Goal: Transaction & Acquisition: Obtain resource

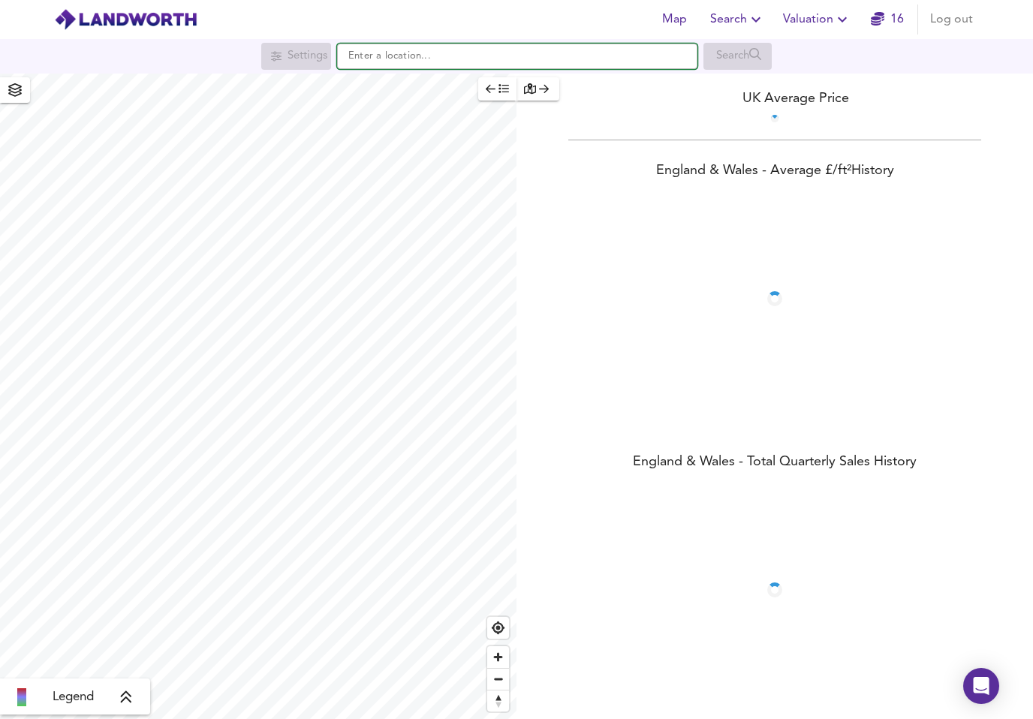
click at [444, 49] on input "text" at bounding box center [517, 57] width 360 height 26
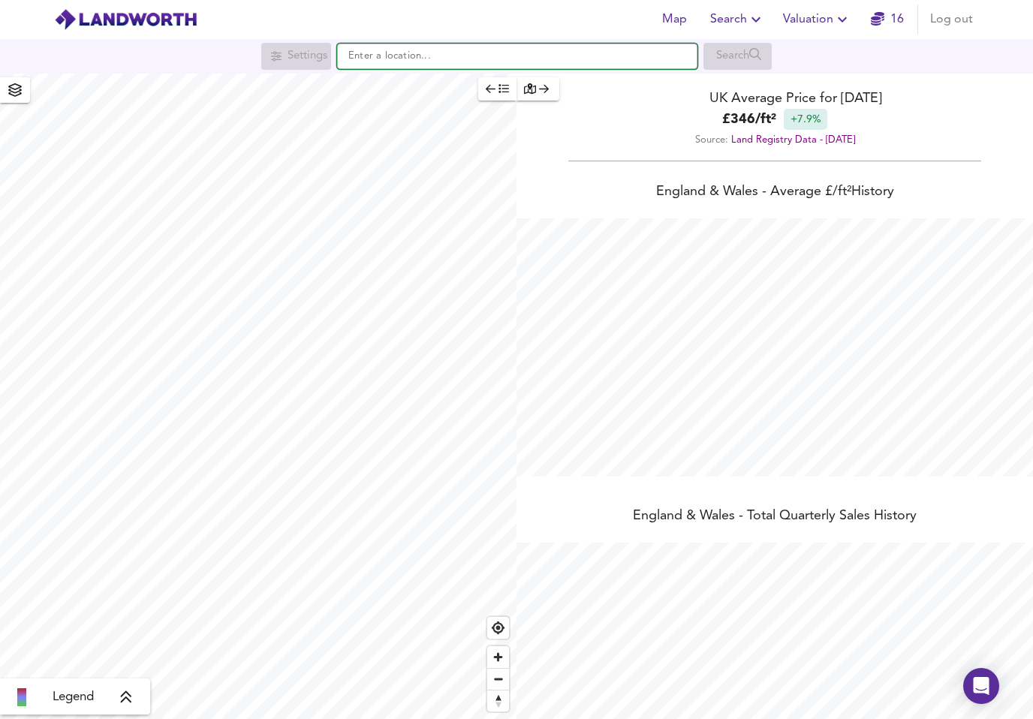
scroll to position [719, 1033]
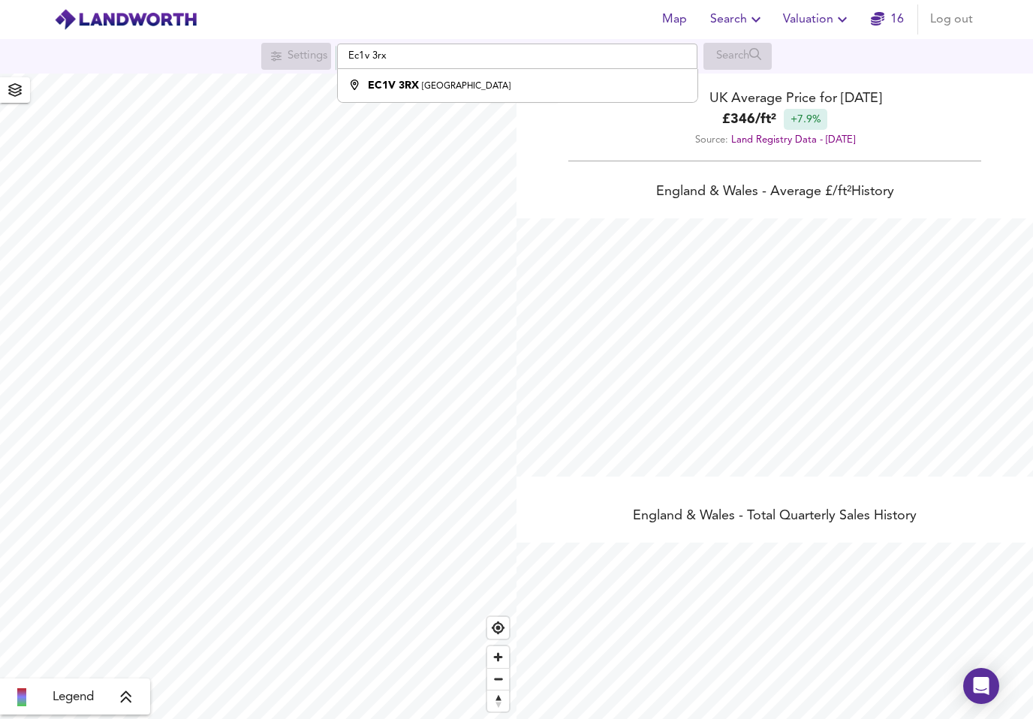
click at [434, 82] on small "[GEOGRAPHIC_DATA]" at bounding box center [466, 86] width 89 height 9
type input "London EC1V 3RX"
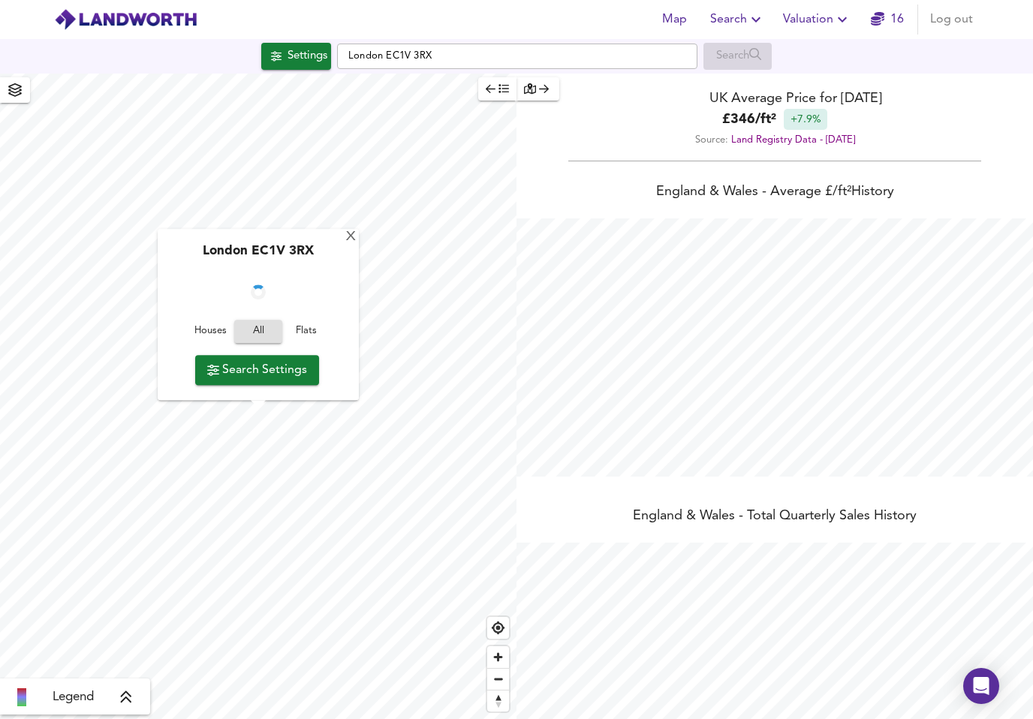
checkbox input "false"
checkbox input "true"
click at [279, 367] on span "Search Settings" at bounding box center [257, 370] width 100 height 21
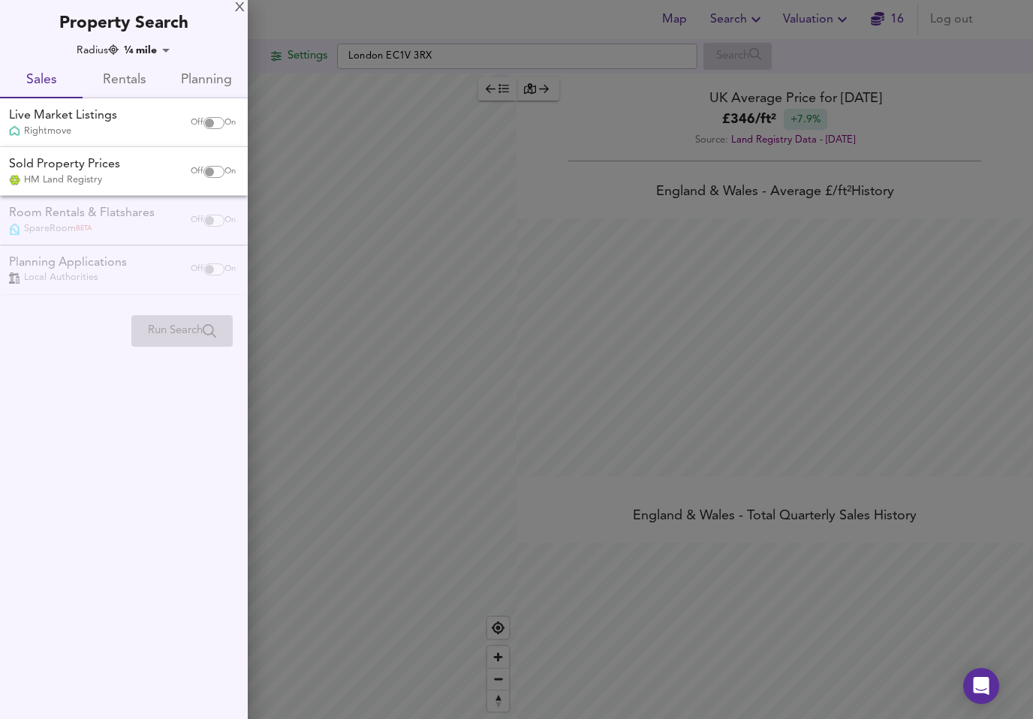
click at [149, 73] on span "Rentals" at bounding box center [124, 80] width 65 height 23
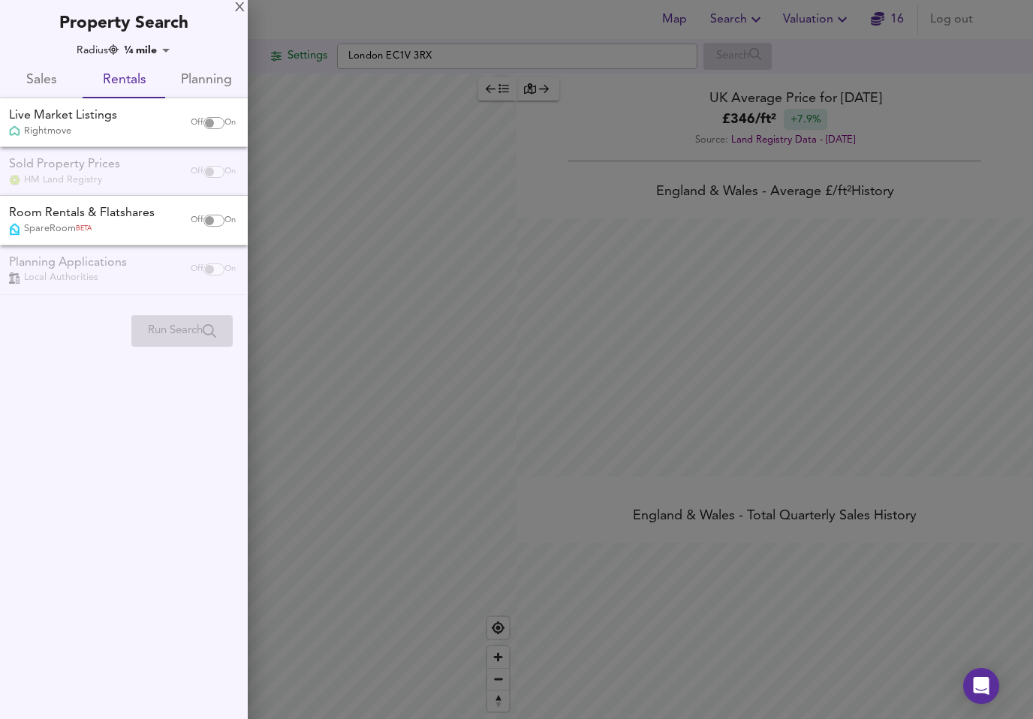
click at [212, 124] on input "checkbox" at bounding box center [209, 123] width 36 height 12
checkbox input "true"
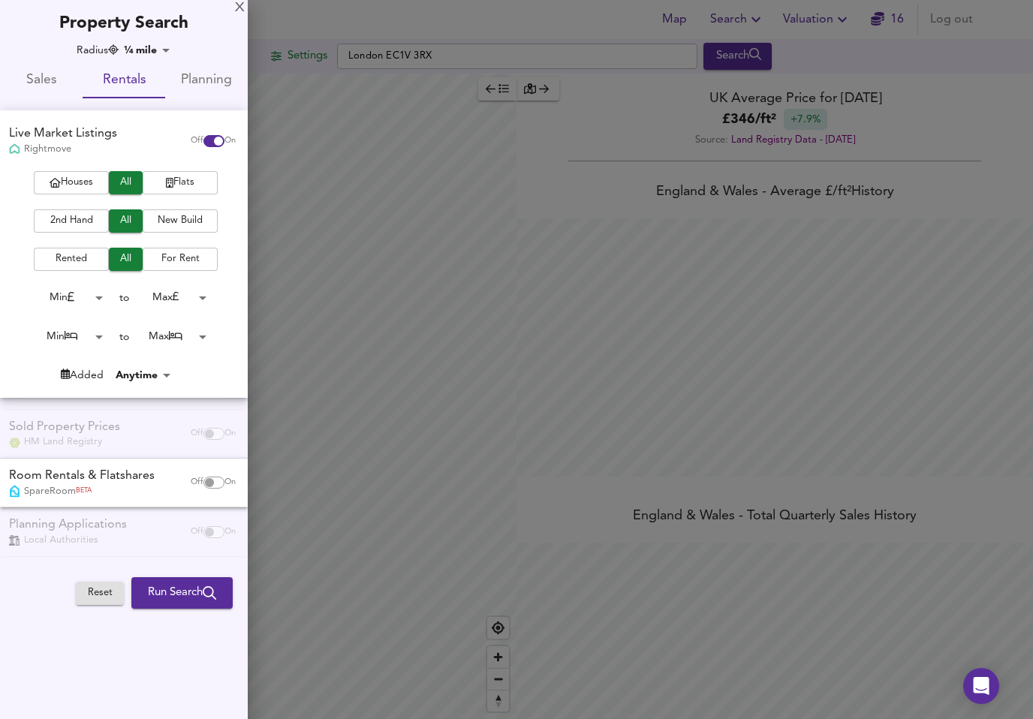
click at [107, 330] on body "Map Search Valuation 16 Log out Settings London EC1V 3RX Search Legend UK Avera…" at bounding box center [516, 359] width 1033 height 719
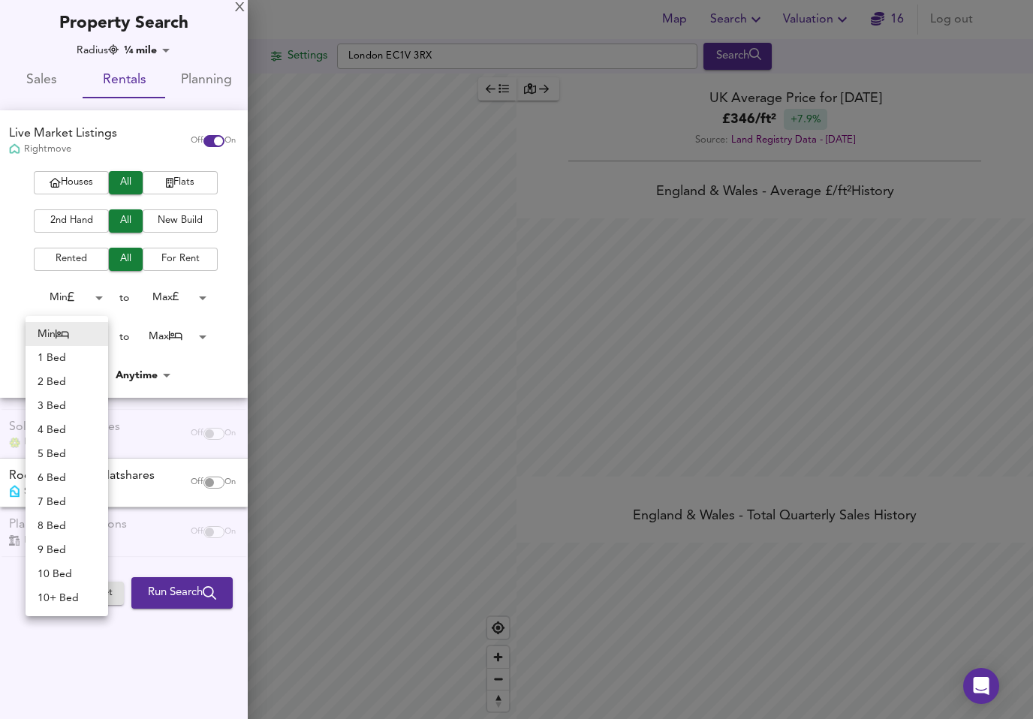
click at [57, 358] on li "1 Bed" at bounding box center [67, 358] width 83 height 24
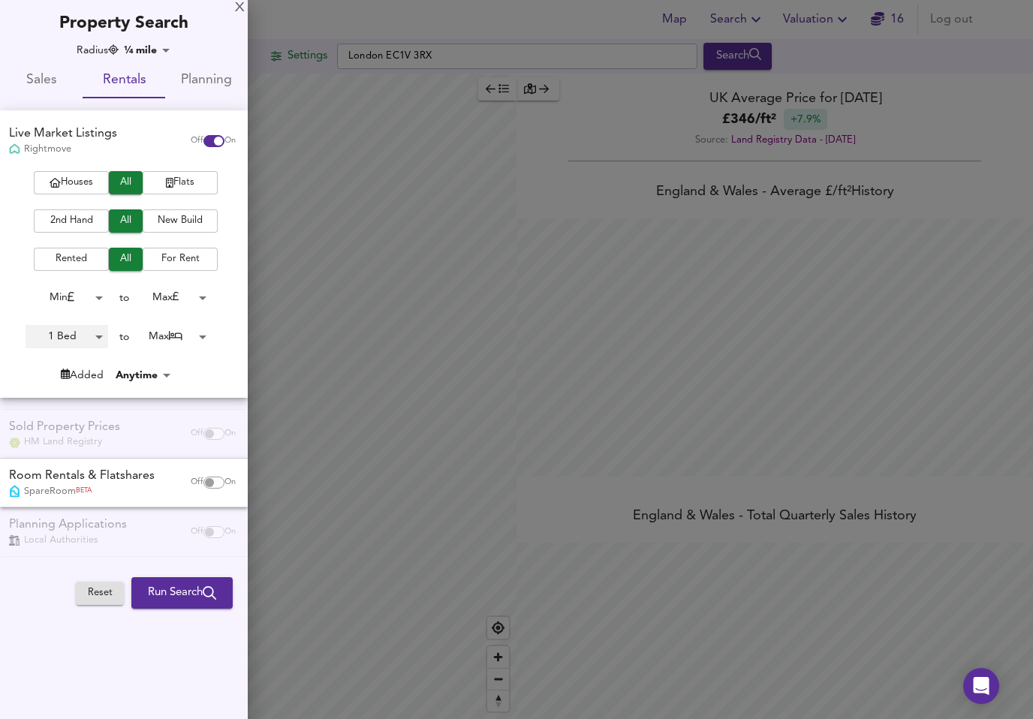
type input "1"
click at [200, 341] on body "Map Search Valuation 16 Log out Settings London EC1V 3RX Search Legend UK Avera…" at bounding box center [516, 359] width 1033 height 719
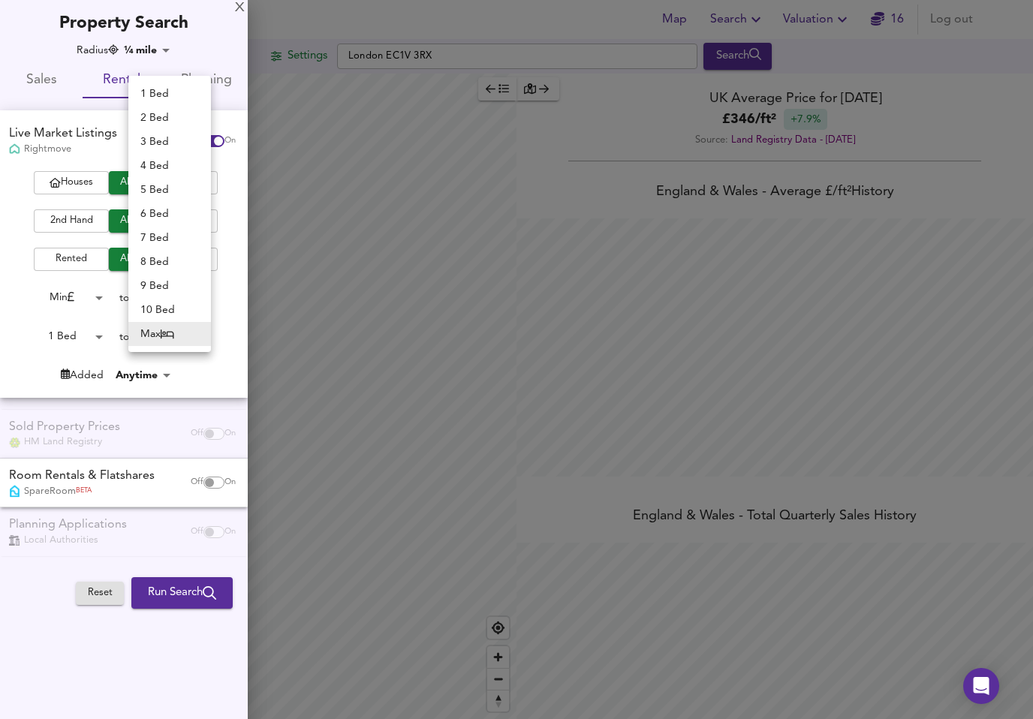
click at [161, 100] on li "1 Bed" at bounding box center [169, 94] width 83 height 24
type input "1"
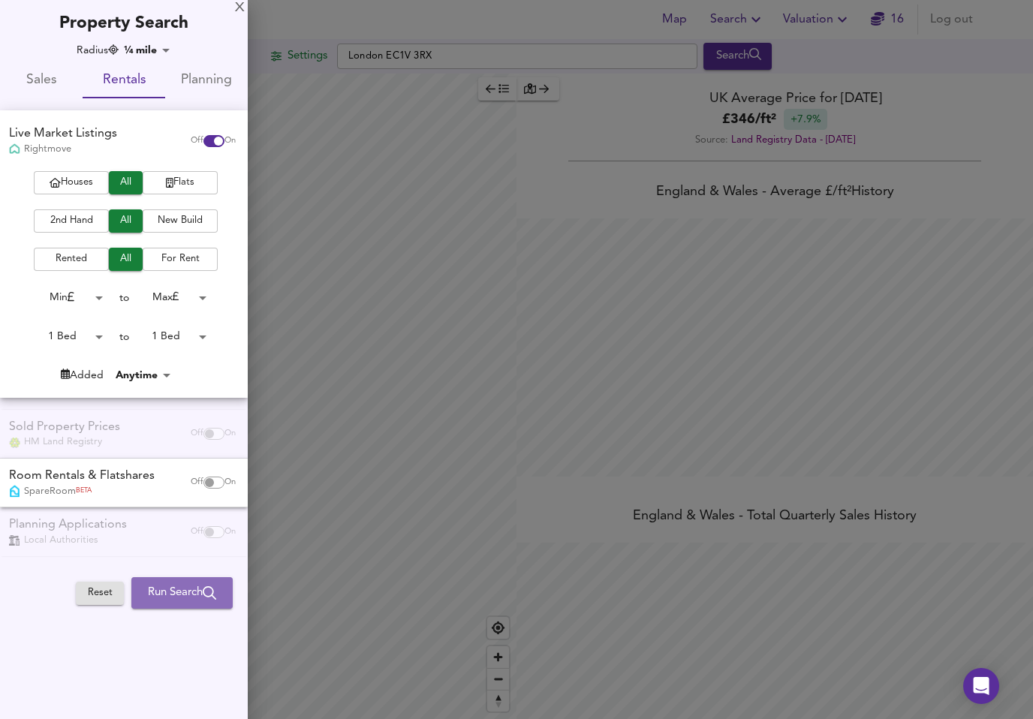
click at [188, 588] on span "Run Search" at bounding box center [182, 593] width 68 height 20
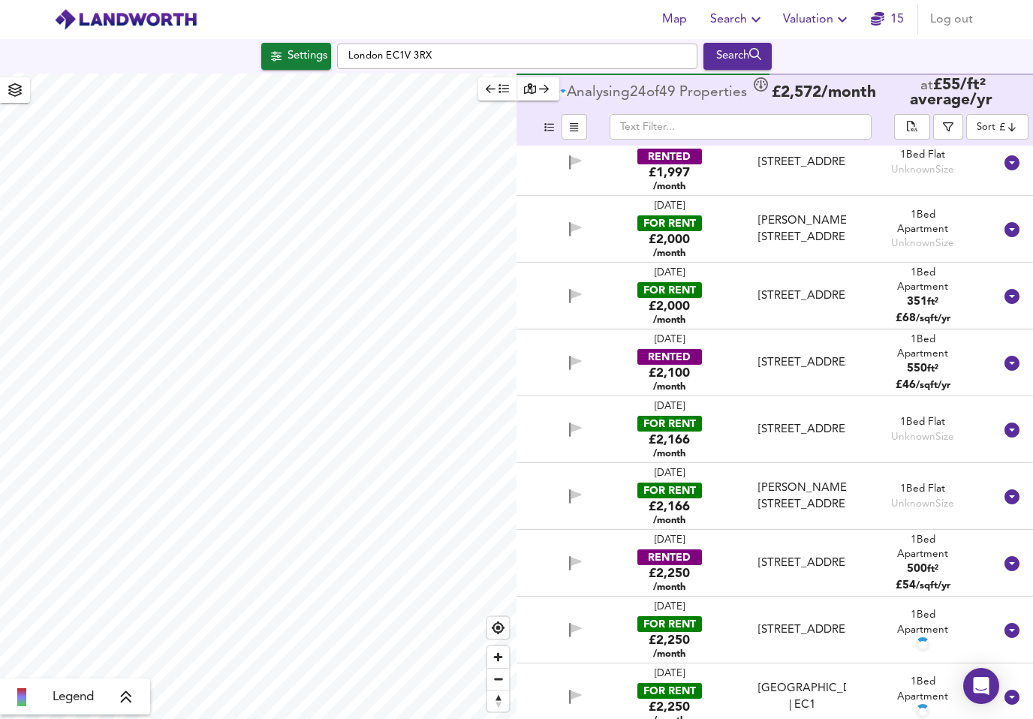
scroll to position [284, 0]
click at [979, 530] on div "6 Sep 2025 RENTED £2,250 /month Goswell Road, London, EC1V 7DX Goswell Road, Lo…" at bounding box center [774, 563] width 516 height 67
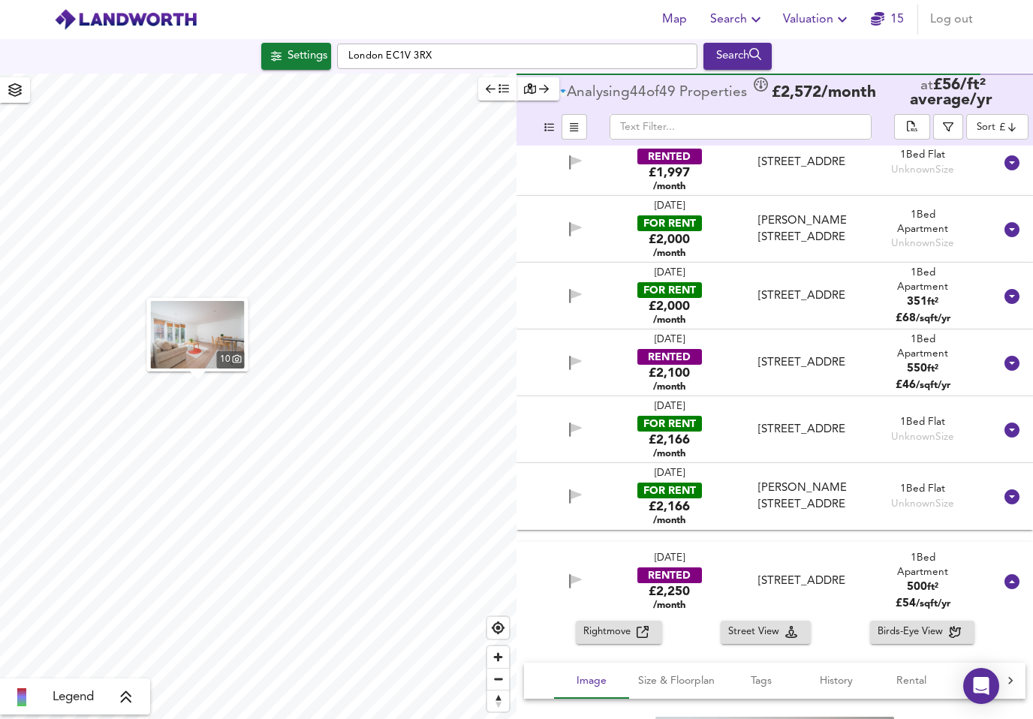
click at [1022, 564] on div at bounding box center [1012, 582] width 36 height 36
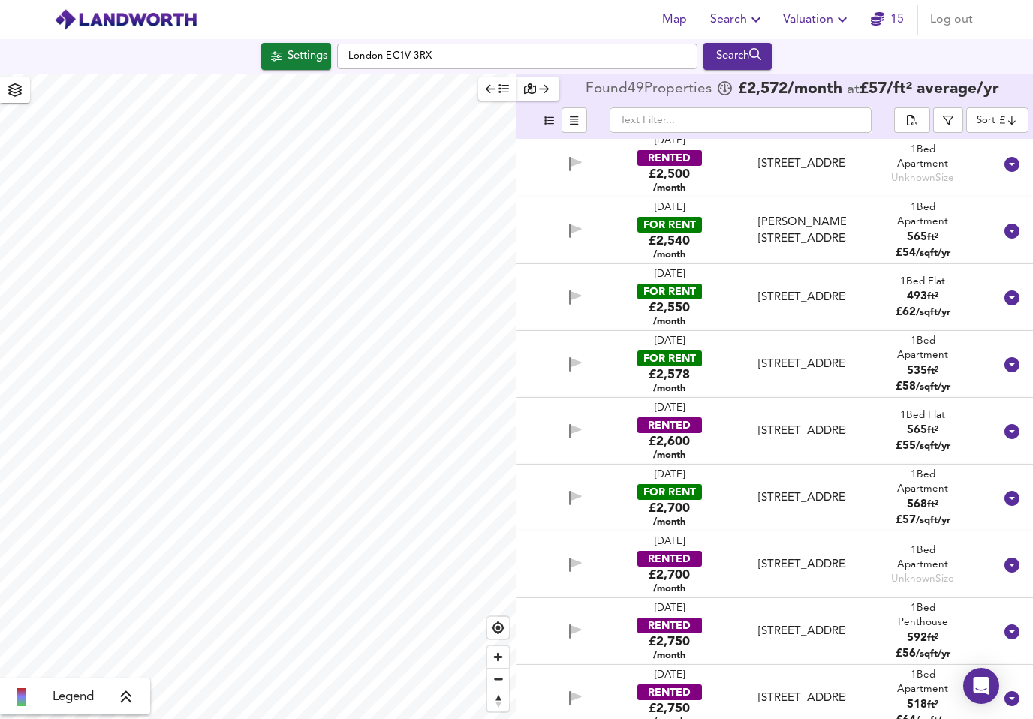
scroll to position [1612, 0]
click at [676, 233] on div "£2,540 /month" at bounding box center [669, 247] width 41 height 29
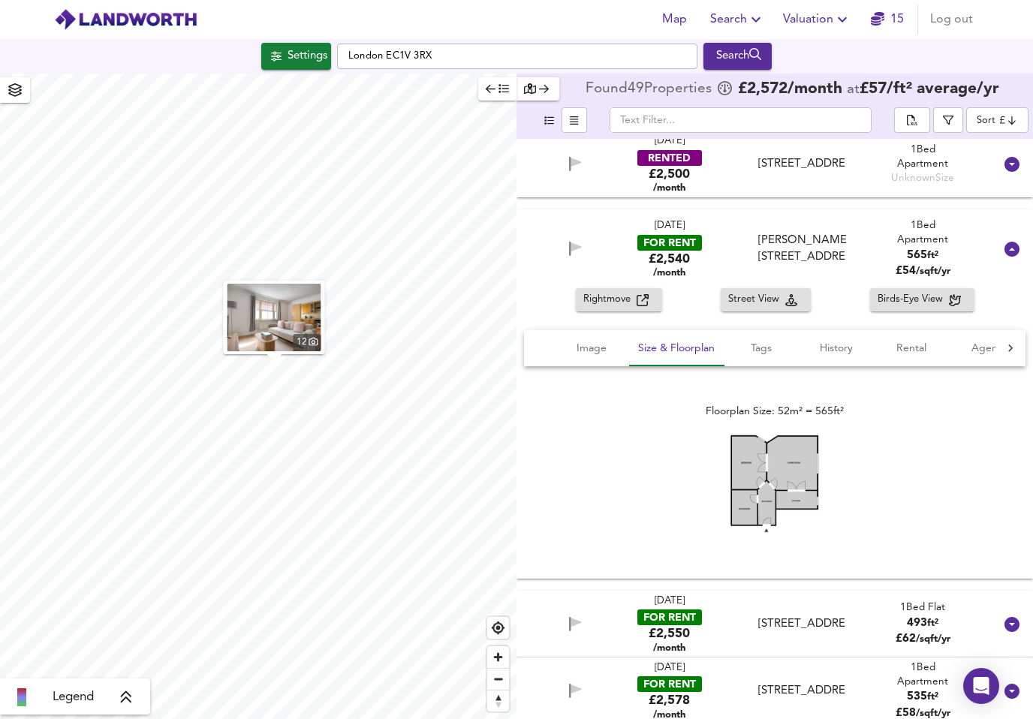
click at [776, 456] on img at bounding box center [775, 483] width 90 height 99
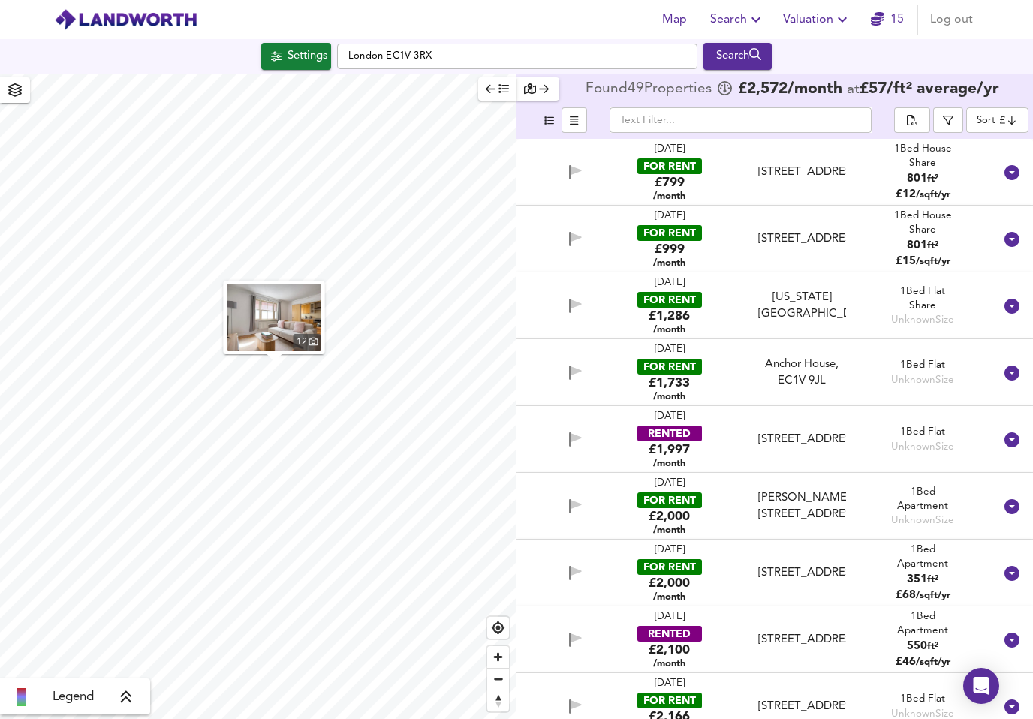
scroll to position [0, 0]
click at [801, 432] on div "[STREET_ADDRESS]" at bounding box center [802, 440] width 88 height 16
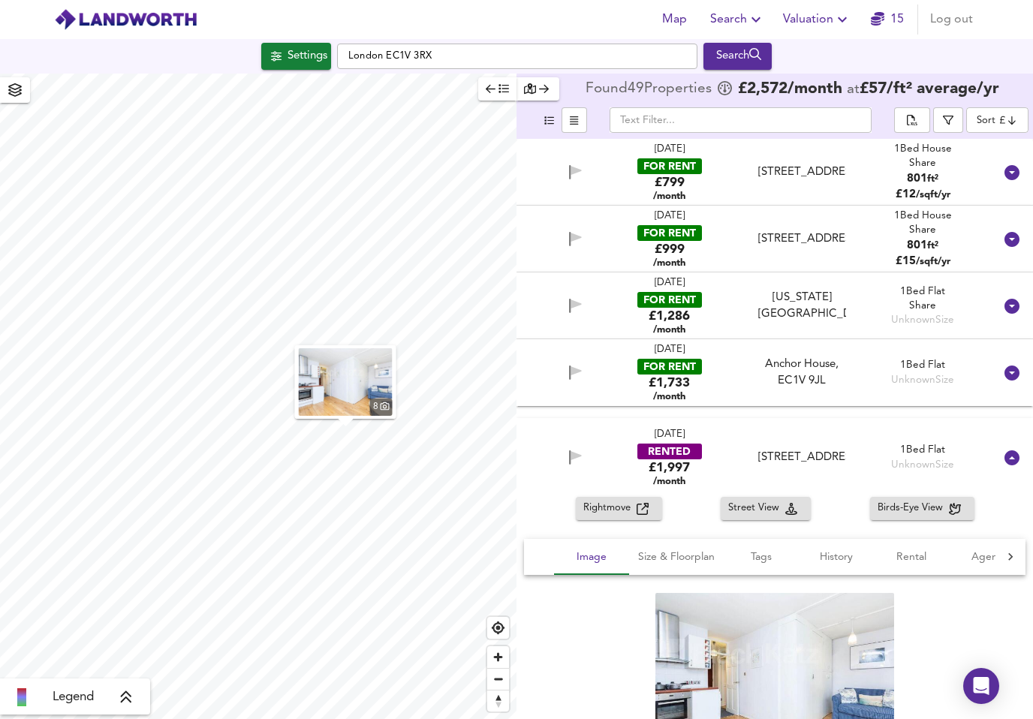
click at [800, 652] on img at bounding box center [774, 679] width 239 height 173
click at [1004, 453] on div "22 Aug 2025 RENTED £1,997 /month Banner Street , Old Street EC1Y 8QB Banner Str…" at bounding box center [774, 457] width 516 height 79
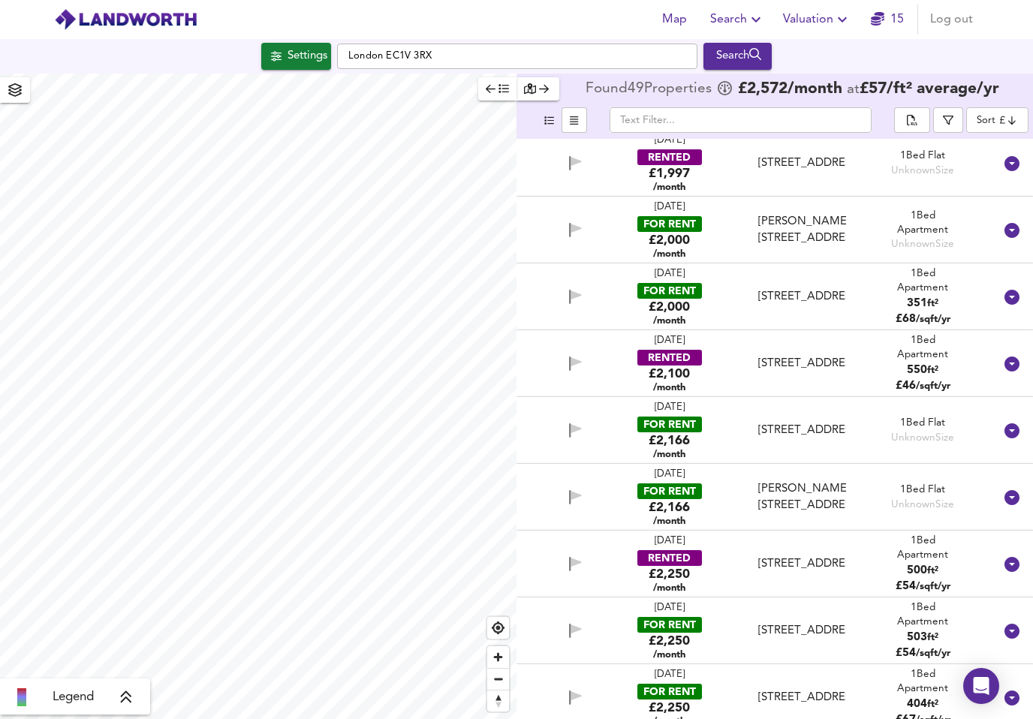
scroll to position [276, 0]
click at [702, 344] on div "31 Aug 2025 RENTED £2,100 /month" at bounding box center [669, 364] width 95 height 60
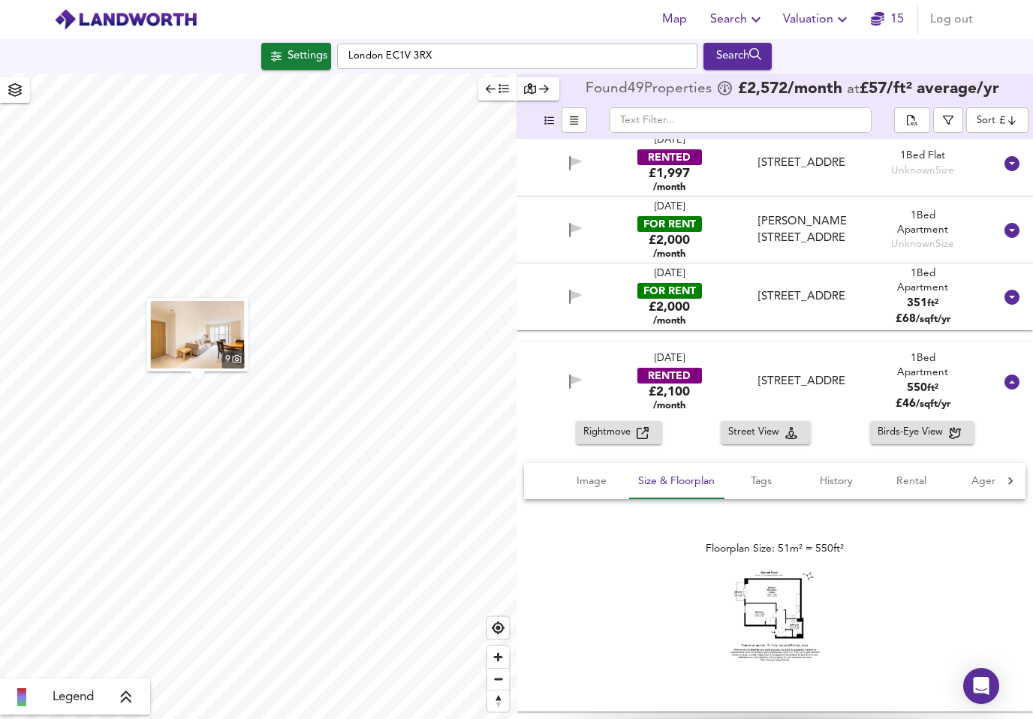
click at [785, 592] on img at bounding box center [775, 616] width 90 height 91
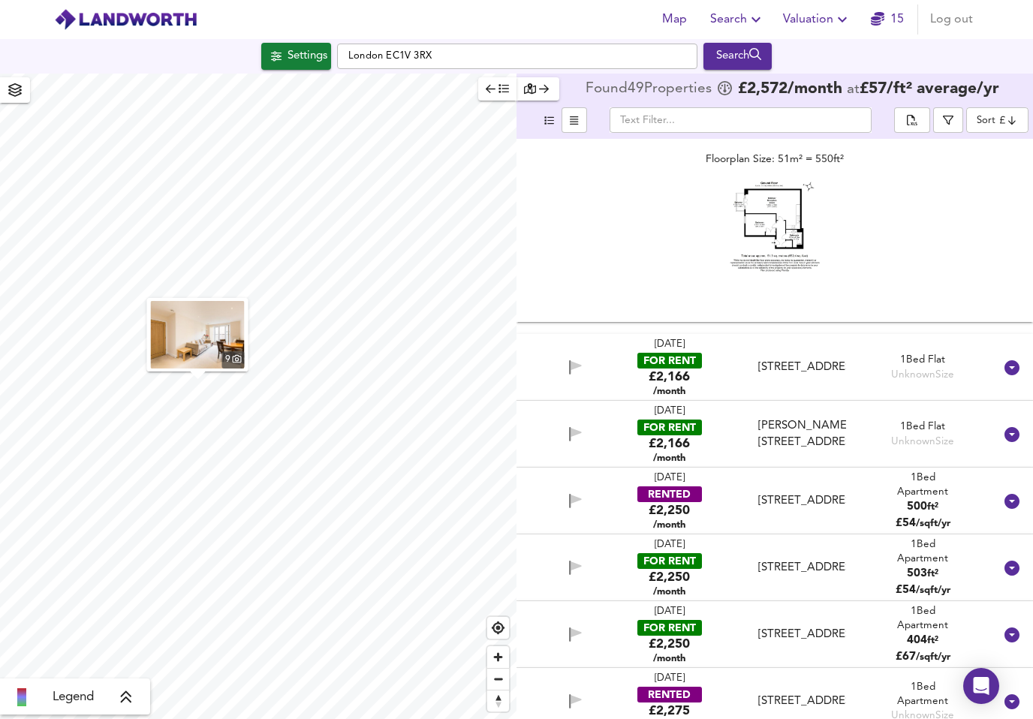
scroll to position [718, 0]
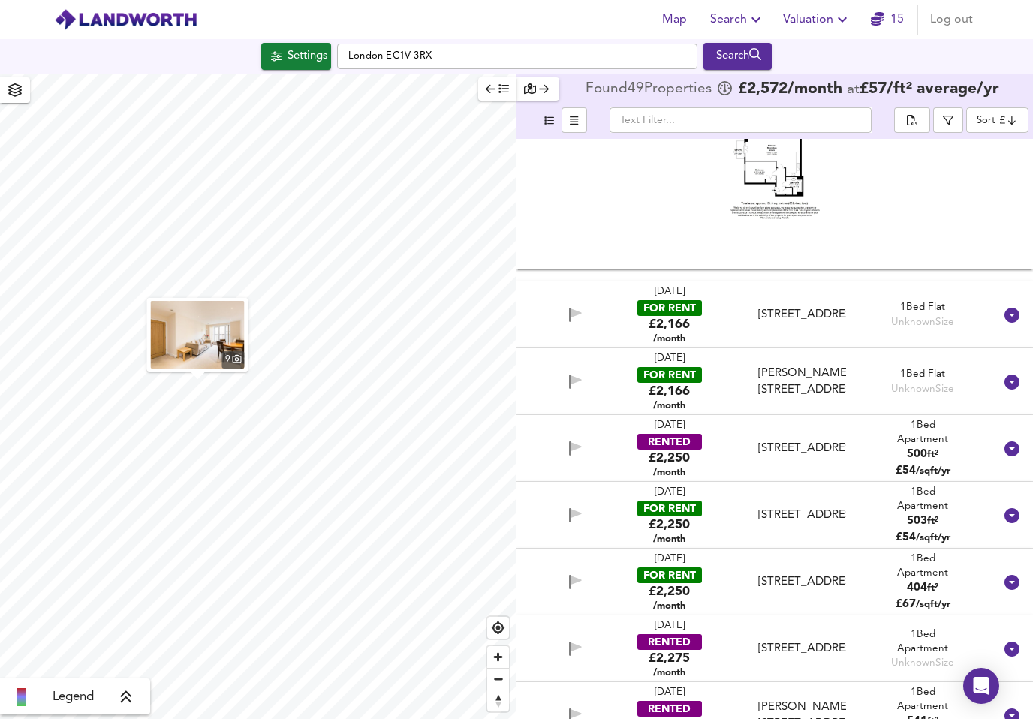
click at [695, 434] on div "RENTED" at bounding box center [669, 442] width 65 height 16
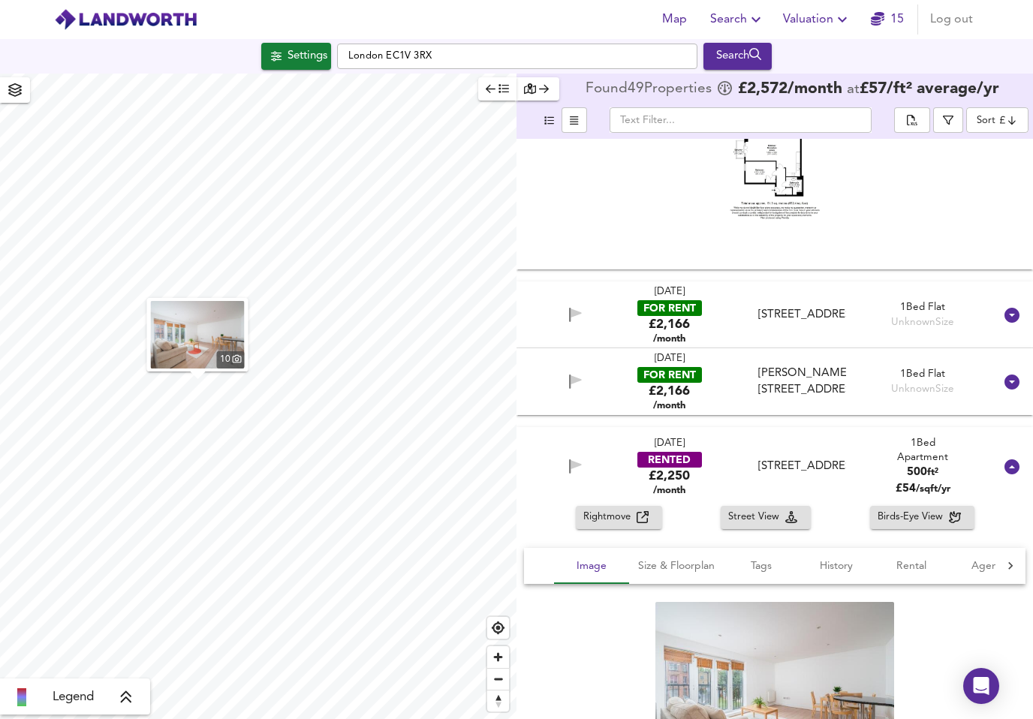
click at [790, 661] on img at bounding box center [774, 688] width 239 height 173
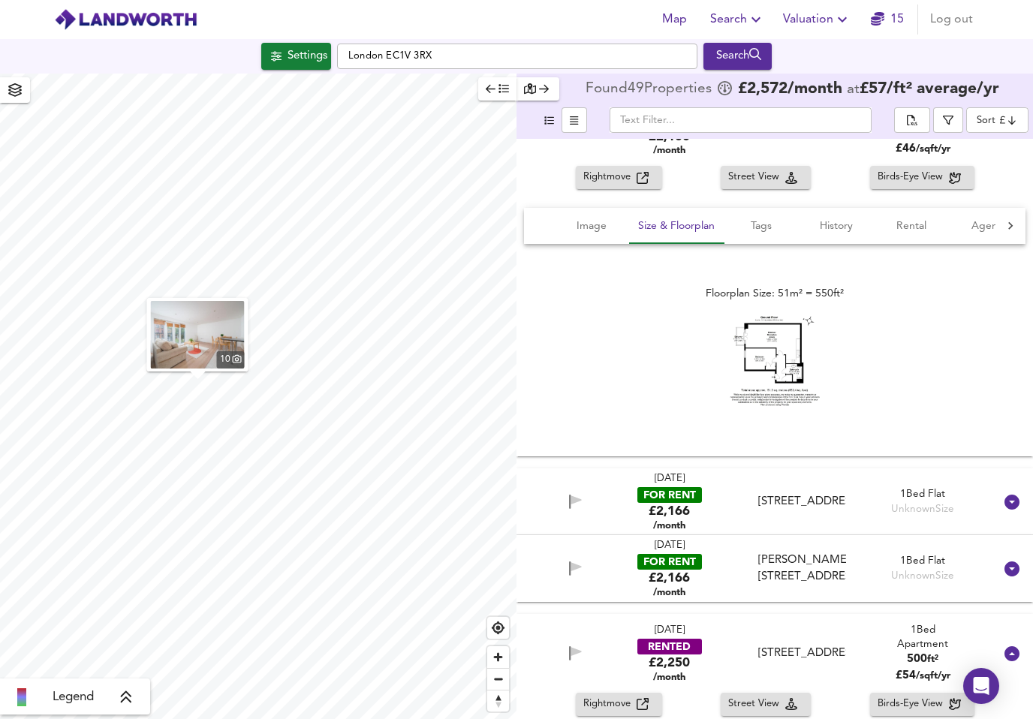
scroll to position [466, 0]
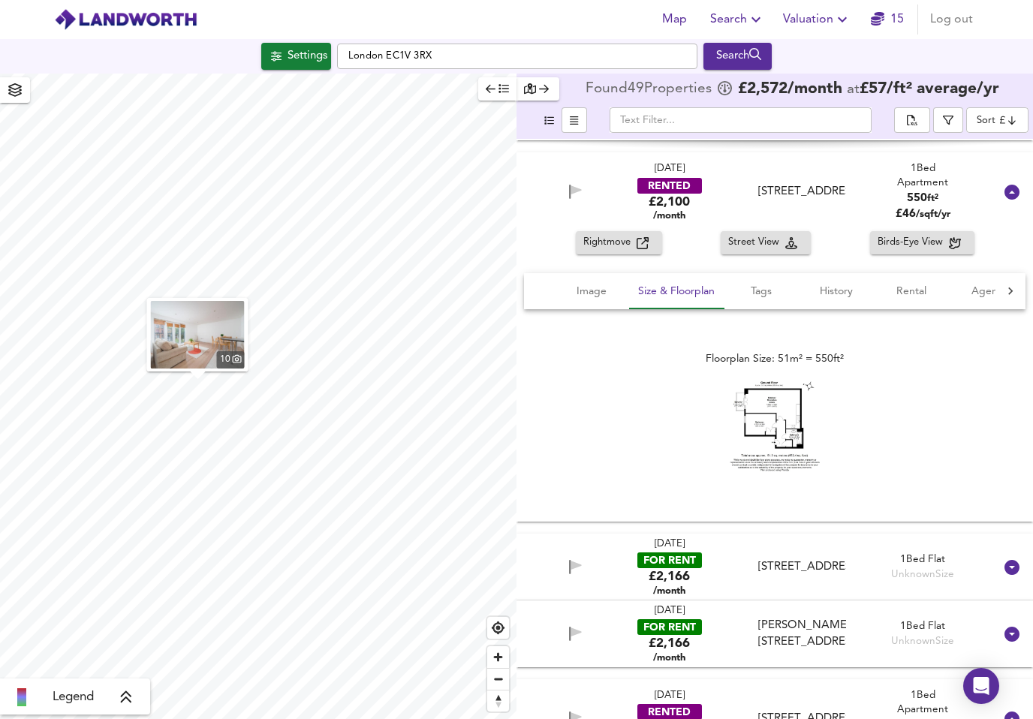
click at [1016, 185] on icon at bounding box center [1011, 192] width 15 height 15
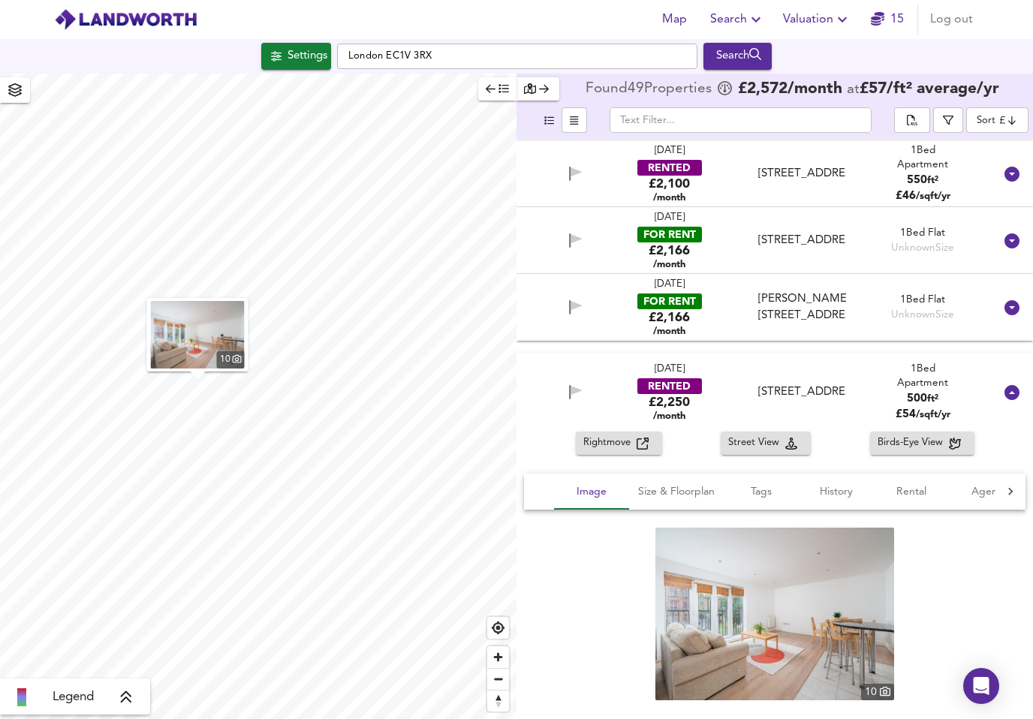
click at [1023, 378] on div at bounding box center [1012, 393] width 36 height 36
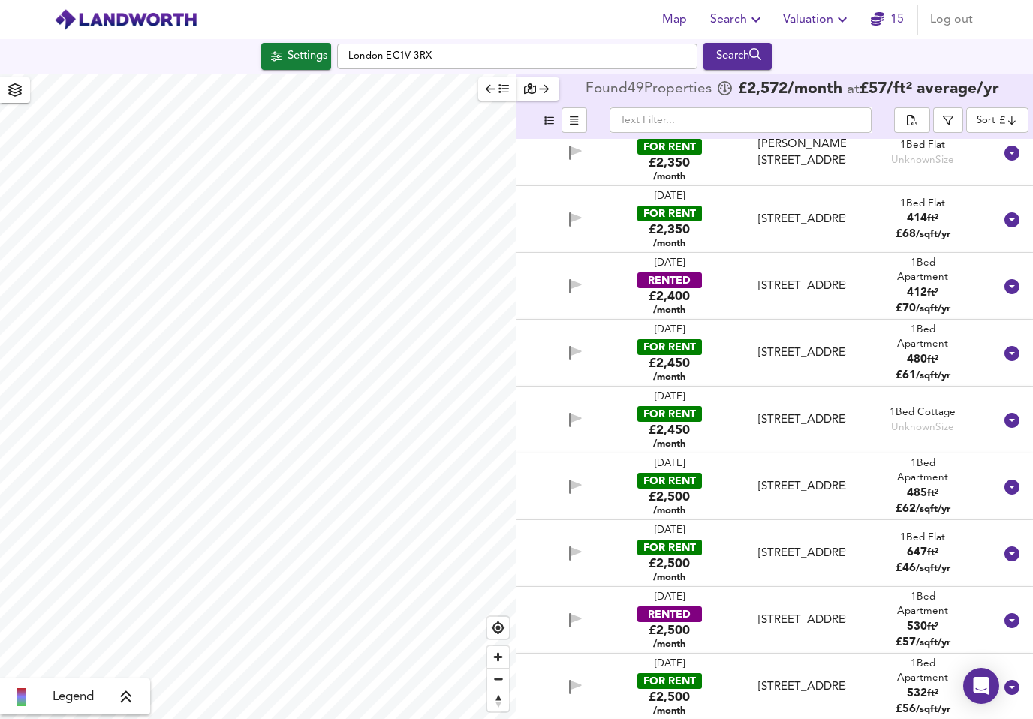
scroll to position [1022, 0]
click at [683, 606] on div "RENTED" at bounding box center [669, 614] width 65 height 16
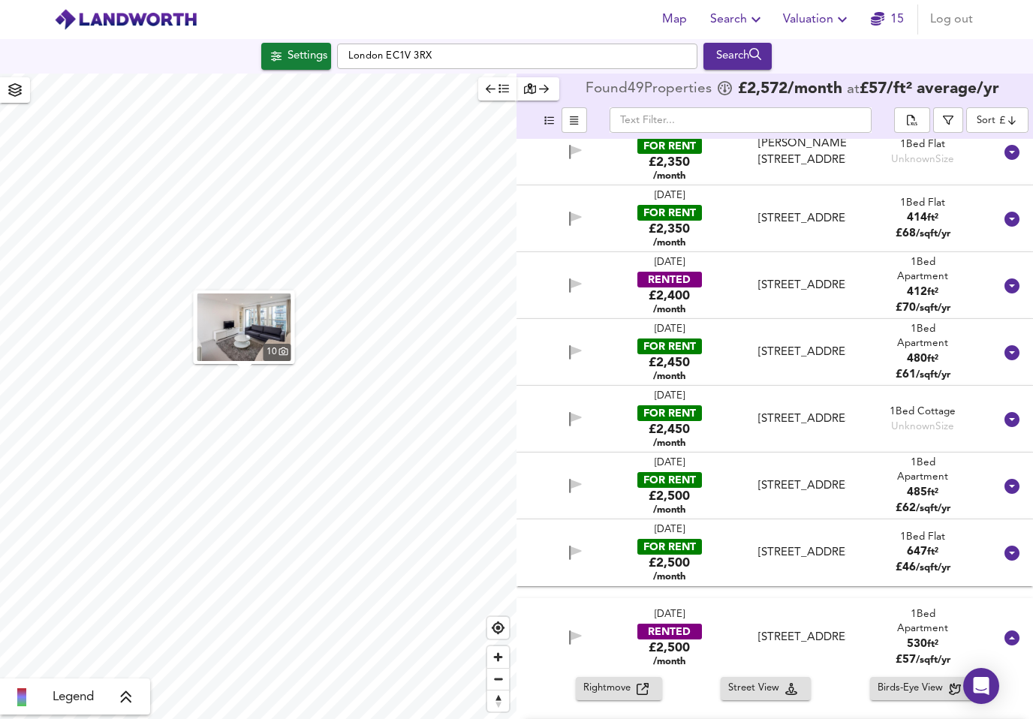
click at [791, 630] on div "[STREET_ADDRESS]" at bounding box center [802, 638] width 88 height 16
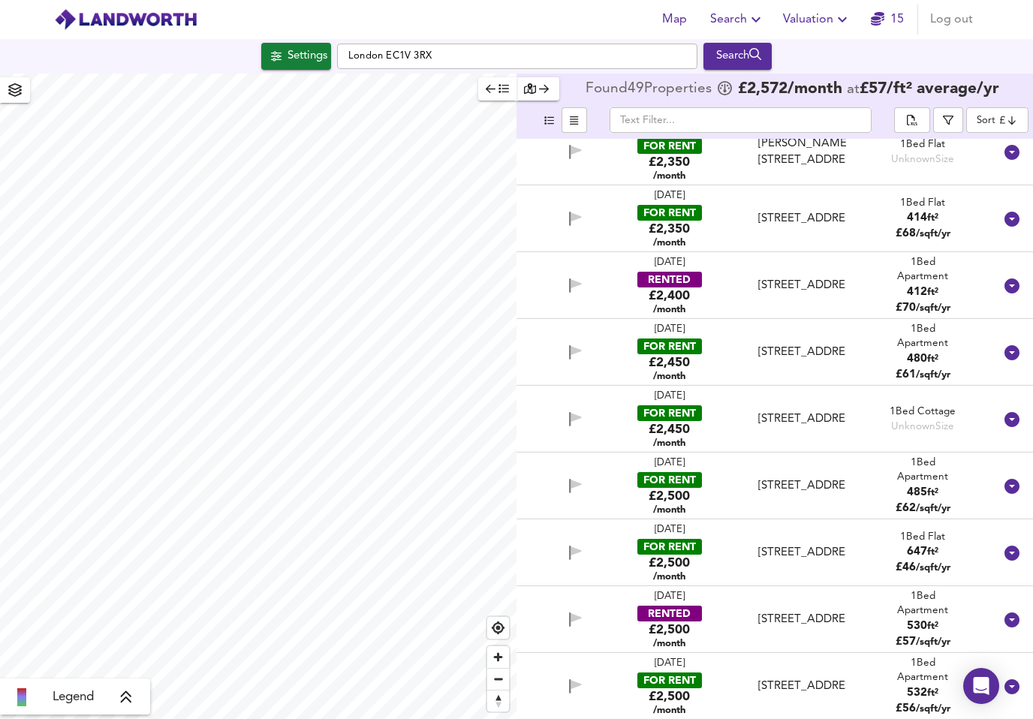
click at [674, 622] on div "£2,500 /month" at bounding box center [669, 636] width 41 height 29
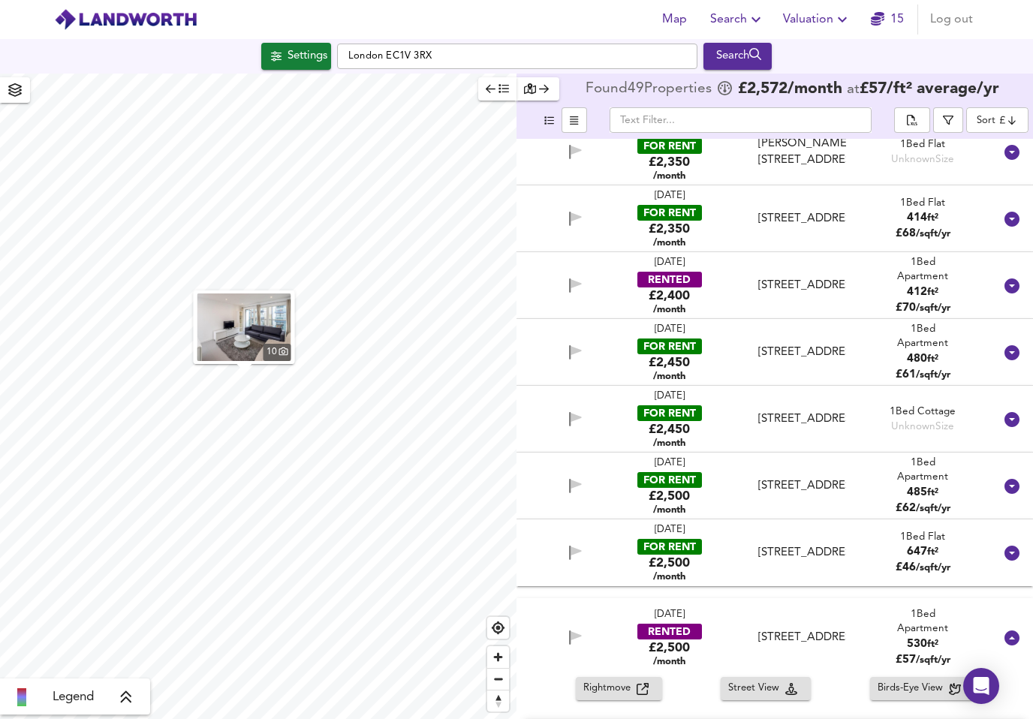
click at [251, 314] on img "button" at bounding box center [244, 328] width 94 height 68
click at [1022, 620] on div at bounding box center [1012, 638] width 36 height 36
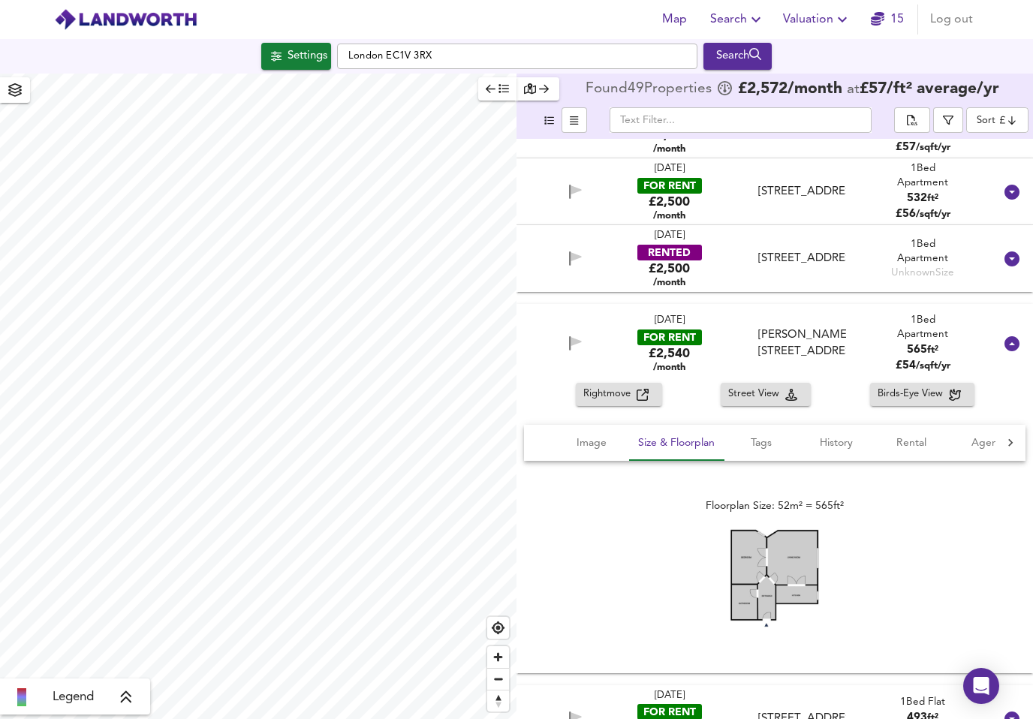
scroll to position [1521, 0]
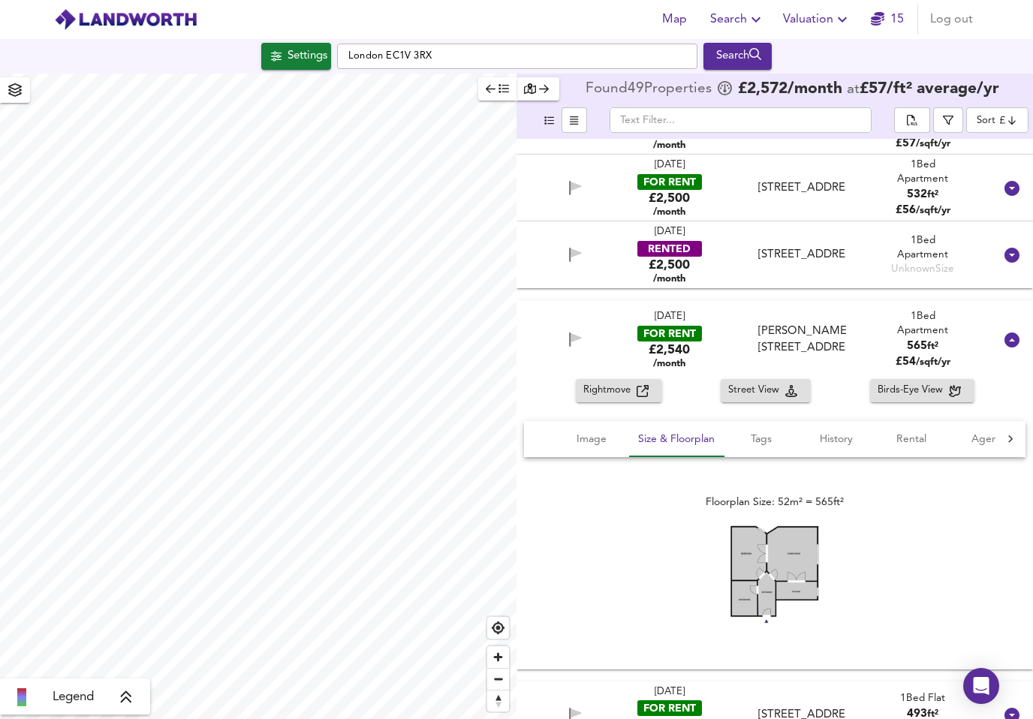
click at [1026, 322] on div at bounding box center [1012, 340] width 36 height 36
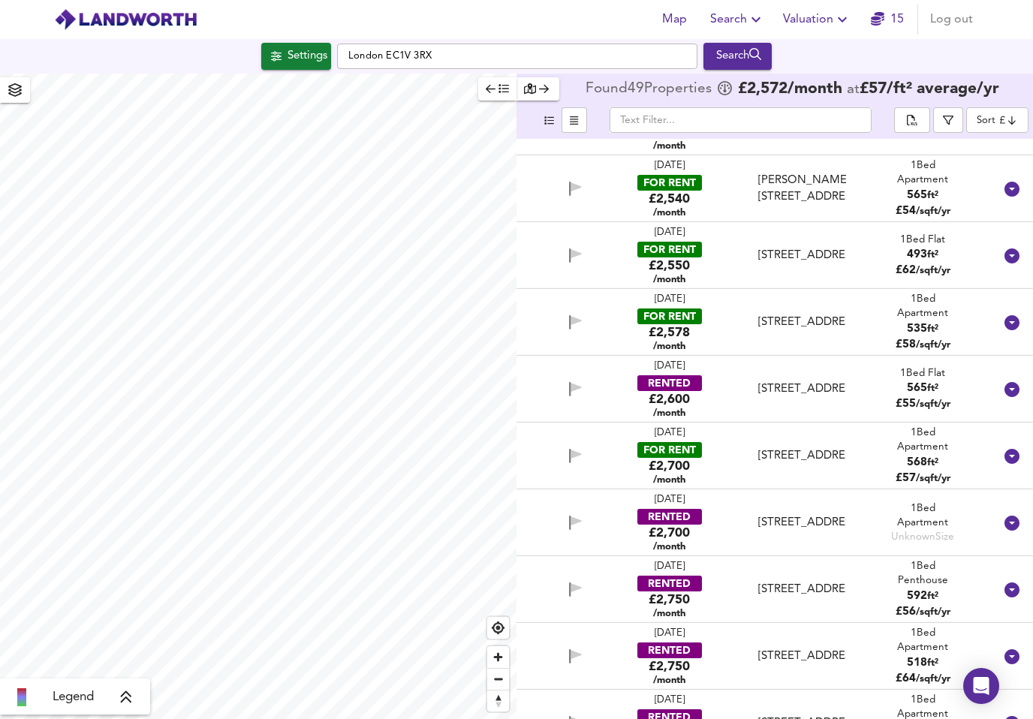
scroll to position [1655, 0]
click at [688, 375] on div "RENTED" at bounding box center [669, 383] width 65 height 16
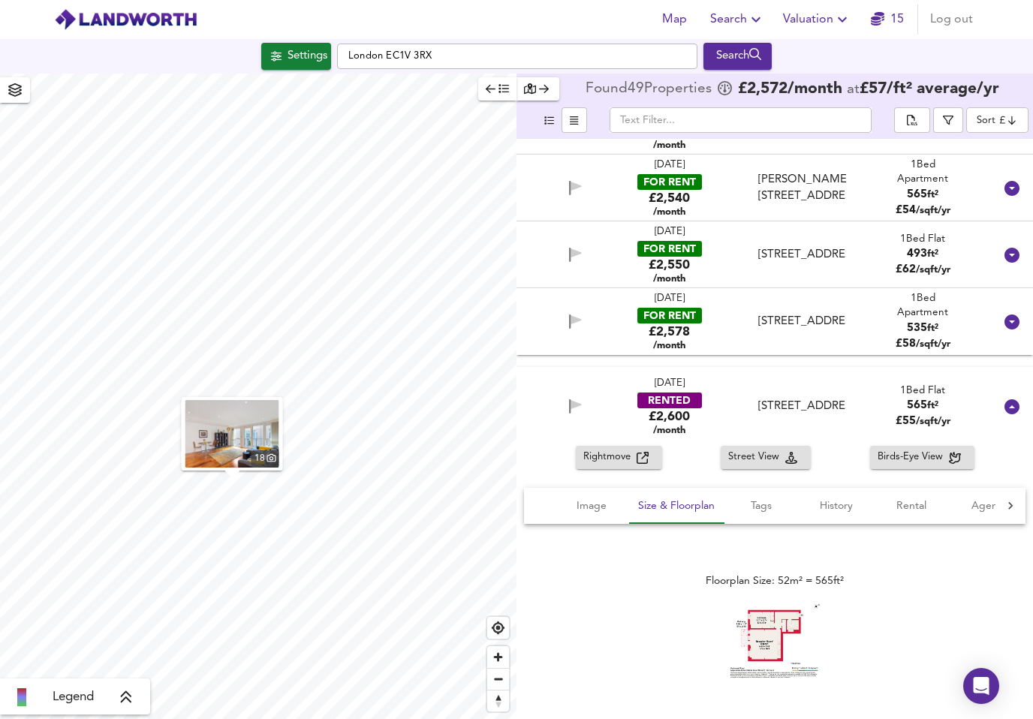
click at [786, 613] on img at bounding box center [775, 641] width 90 height 75
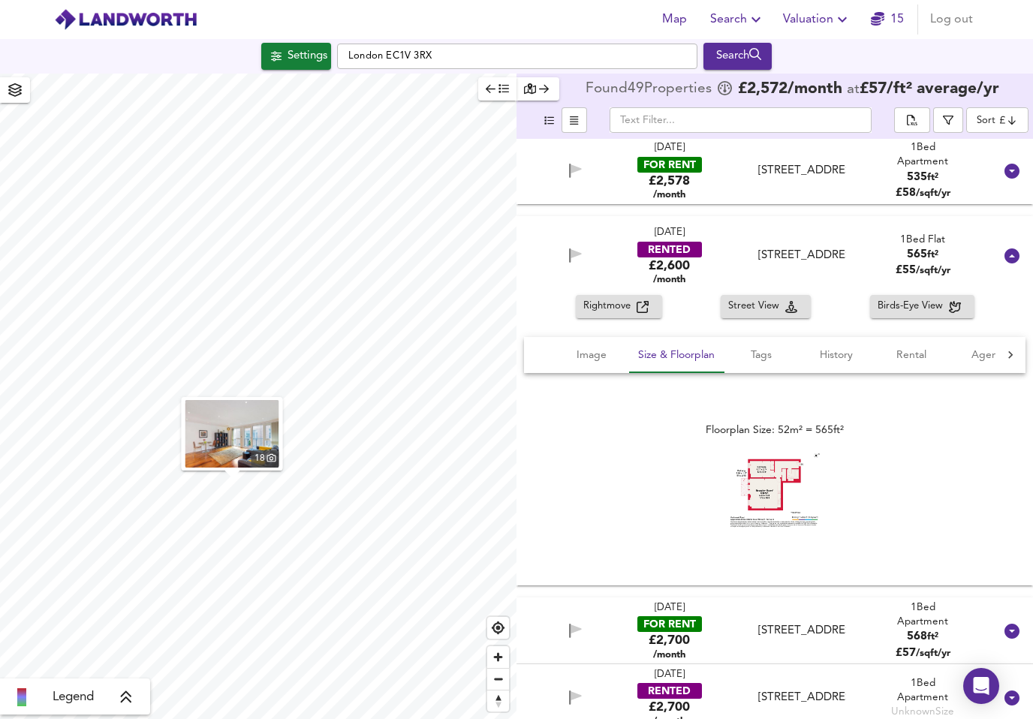
scroll to position [1643, 0]
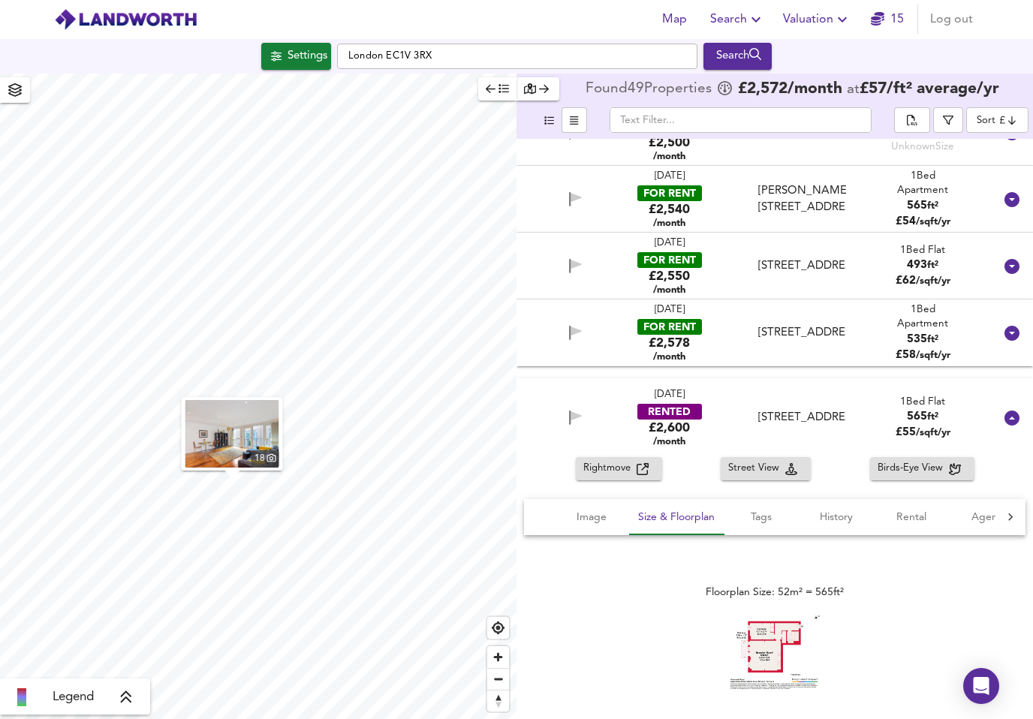
click at [1030, 400] on div at bounding box center [1012, 418] width 36 height 36
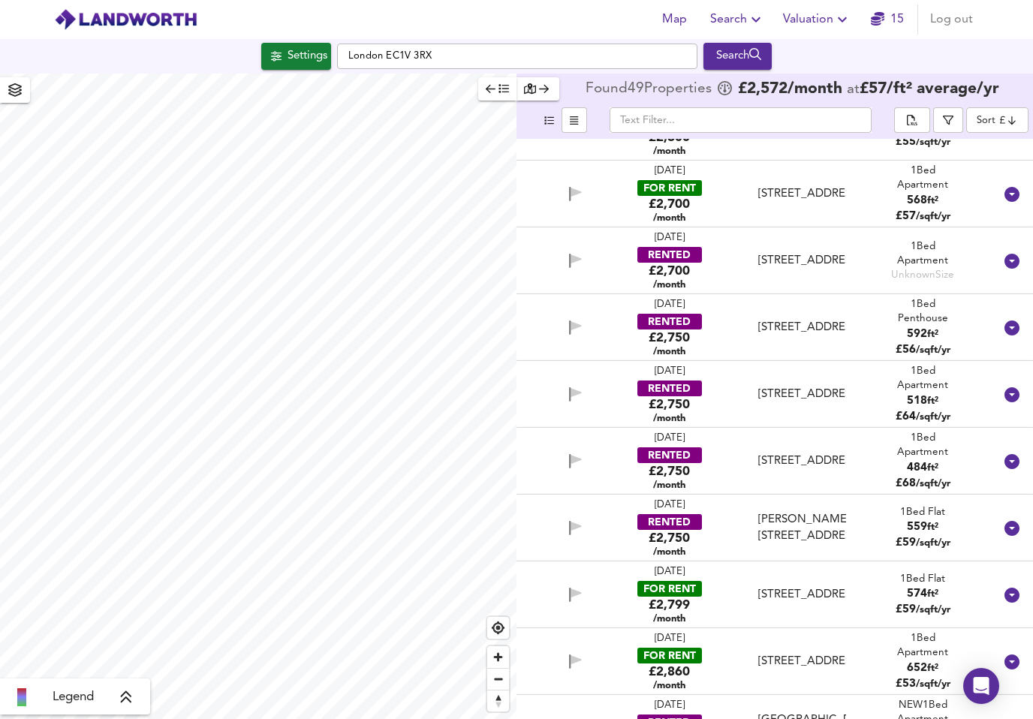
scroll to position [1917, 0]
click at [1005, 88] on body "Map Search Valuation 15 Log out Settings London EC1V 3RX Search Legend Found 49…" at bounding box center [516, 359] width 1033 height 719
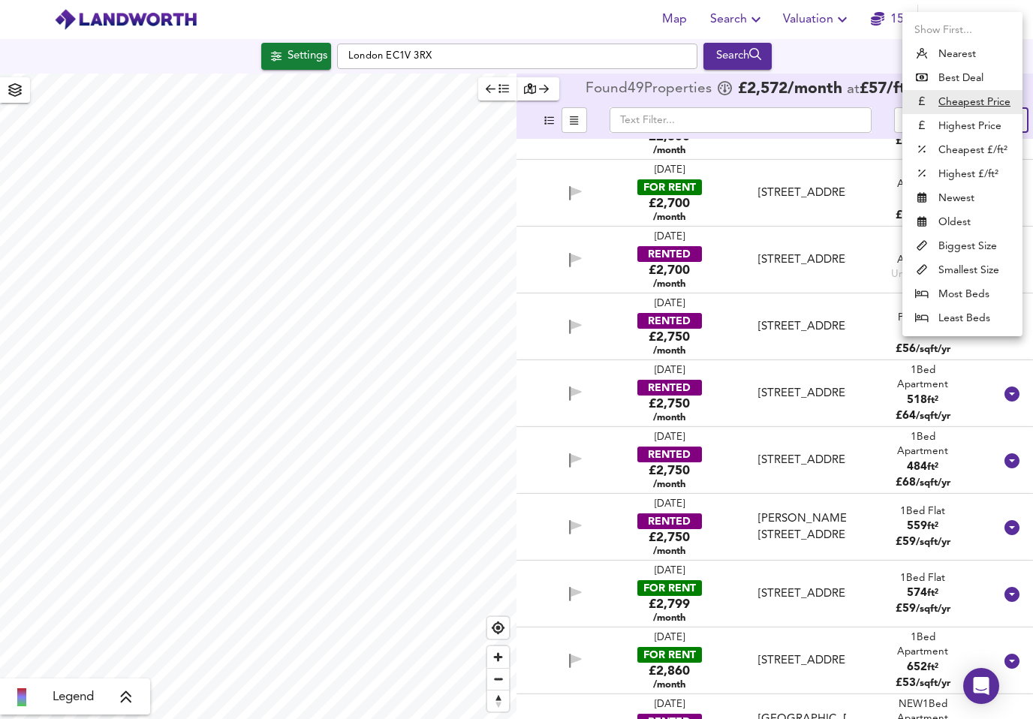
click at [1009, 18] on ul "Show First... Nearest Best Deal Cheapest Price Highest Price Cheapest £/ft² Hig…" at bounding box center [962, 174] width 120 height 324
click at [947, 37] on ul "Show First... Nearest Best Deal Cheapest Price Highest Price Cheapest £/ft² Hig…" at bounding box center [962, 174] width 120 height 324
click at [847, 8] on div at bounding box center [516, 359] width 1033 height 719
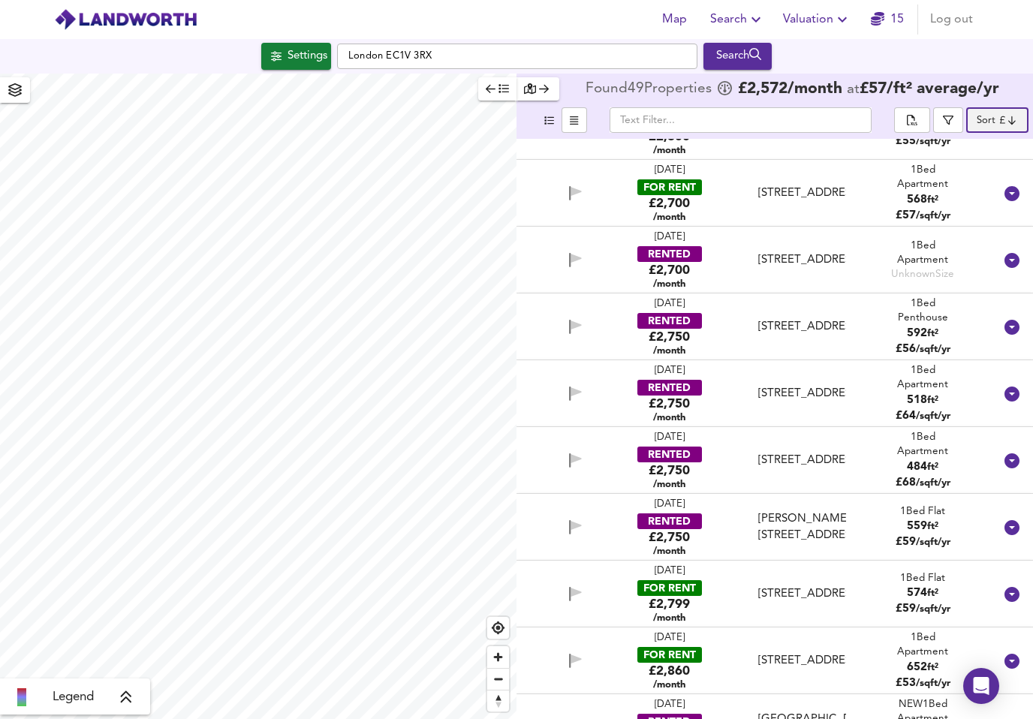
scroll to position [0, 0]
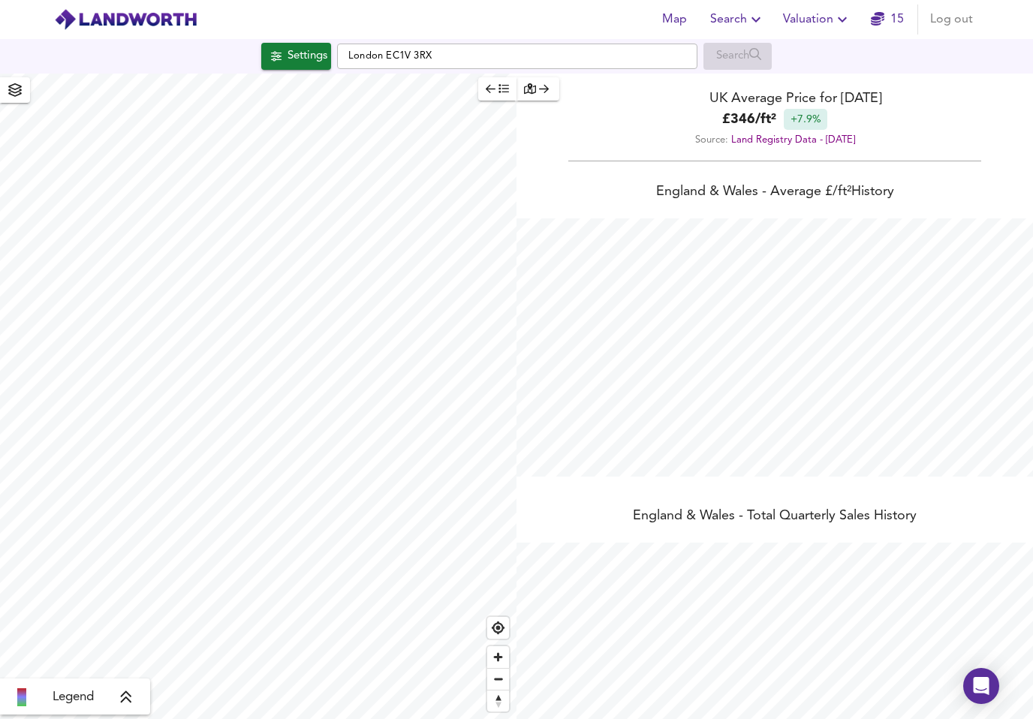
scroll to position [719, 1033]
click at [291, 63] on div "Settings" at bounding box center [308, 57] width 40 height 20
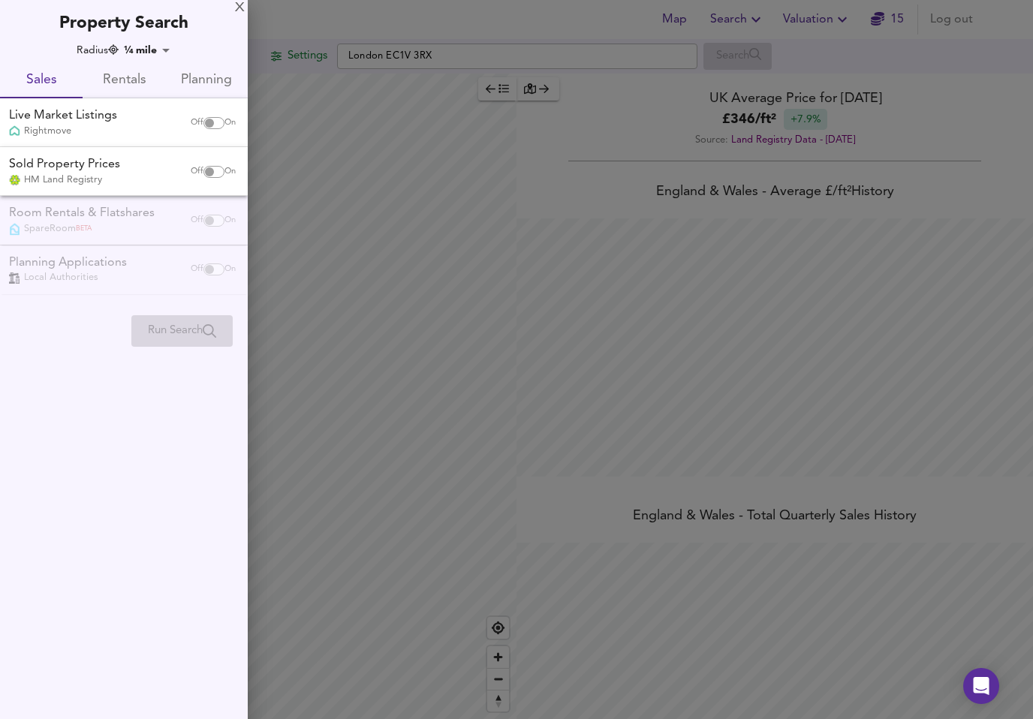
click at [131, 89] on span "Rentals" at bounding box center [124, 80] width 65 height 23
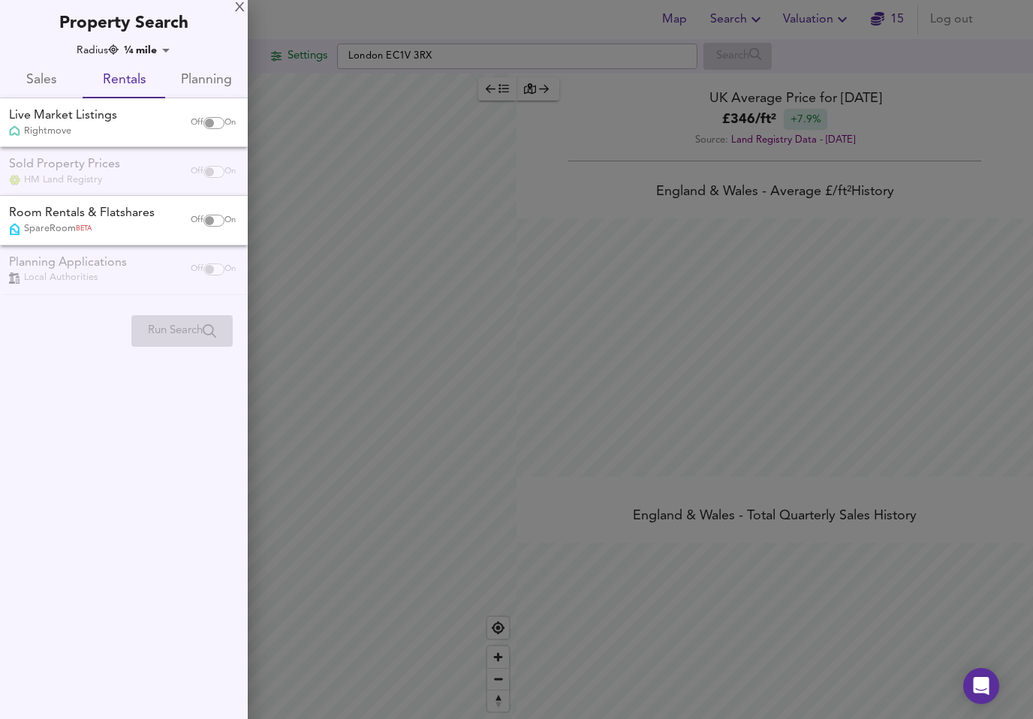
click at [212, 122] on input "checkbox" at bounding box center [209, 123] width 36 height 12
checkbox input "true"
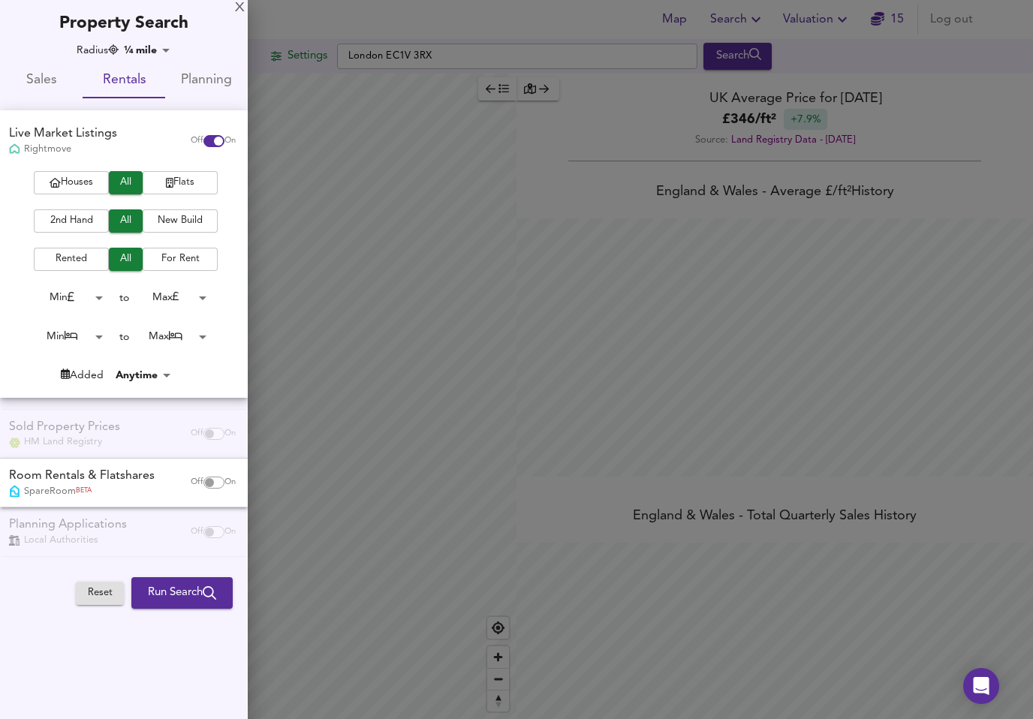
click at [72, 252] on span "Rented" at bounding box center [71, 259] width 60 height 17
click at [106, 337] on body "Map Search Valuation 15 Log out Settings [GEOGRAPHIC_DATA] EC1V 3RX Search Lege…" at bounding box center [516, 359] width 1033 height 719
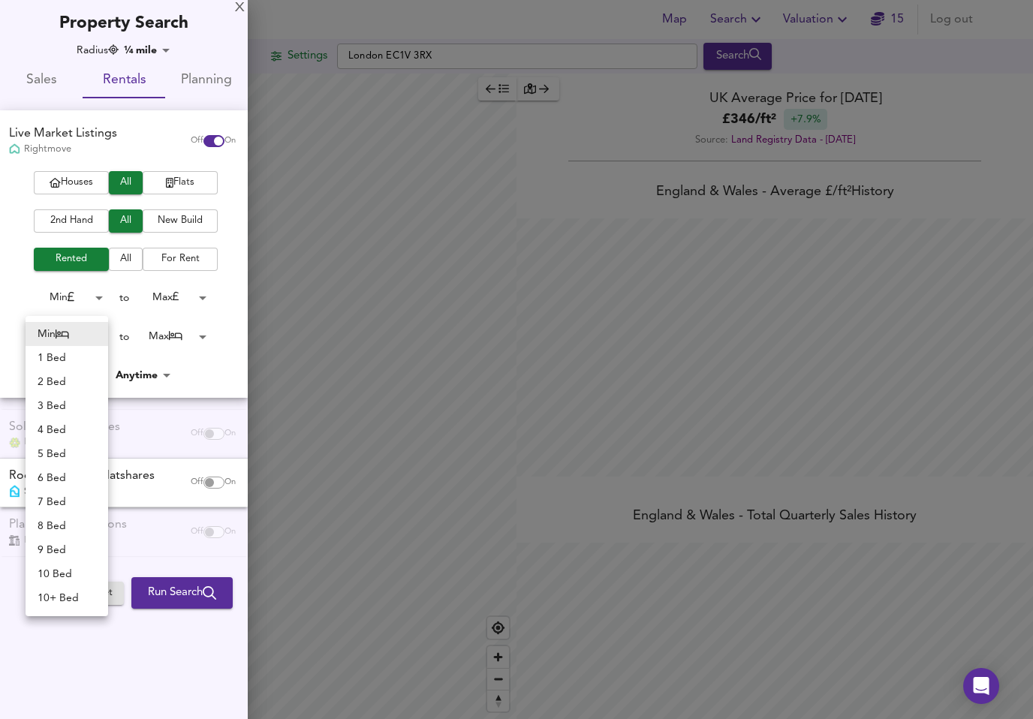
click at [64, 357] on li "1 Bed" at bounding box center [67, 358] width 83 height 24
type input "1"
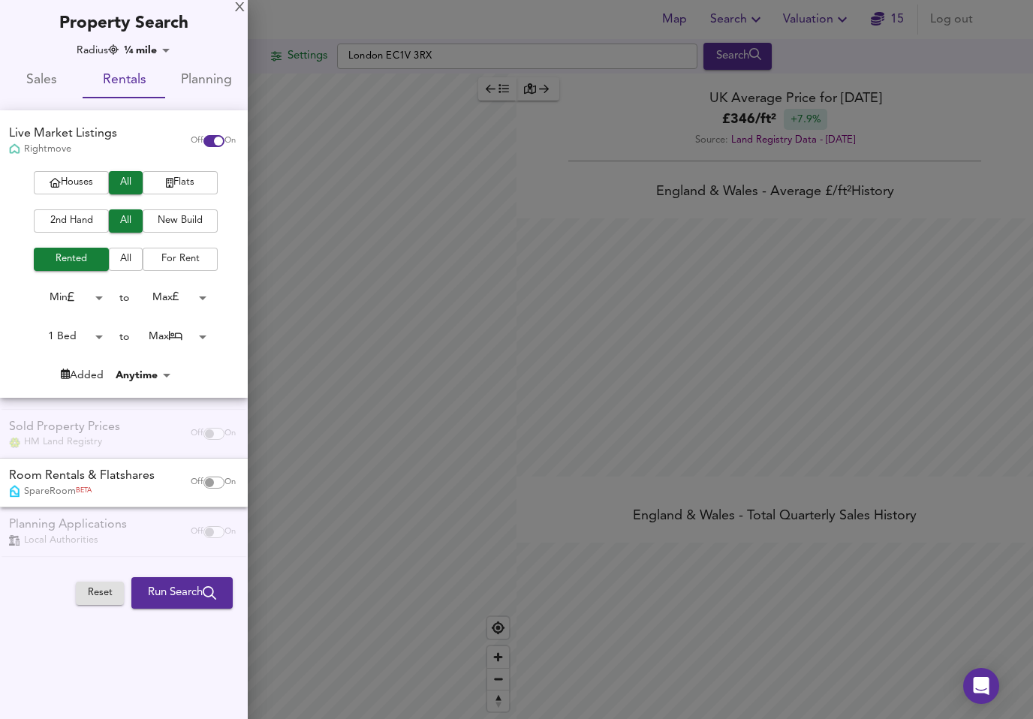
click at [209, 336] on body "Map Search Valuation 15 Log out Settings [GEOGRAPHIC_DATA] EC1V 3RX Search Lege…" at bounding box center [516, 359] width 1033 height 719
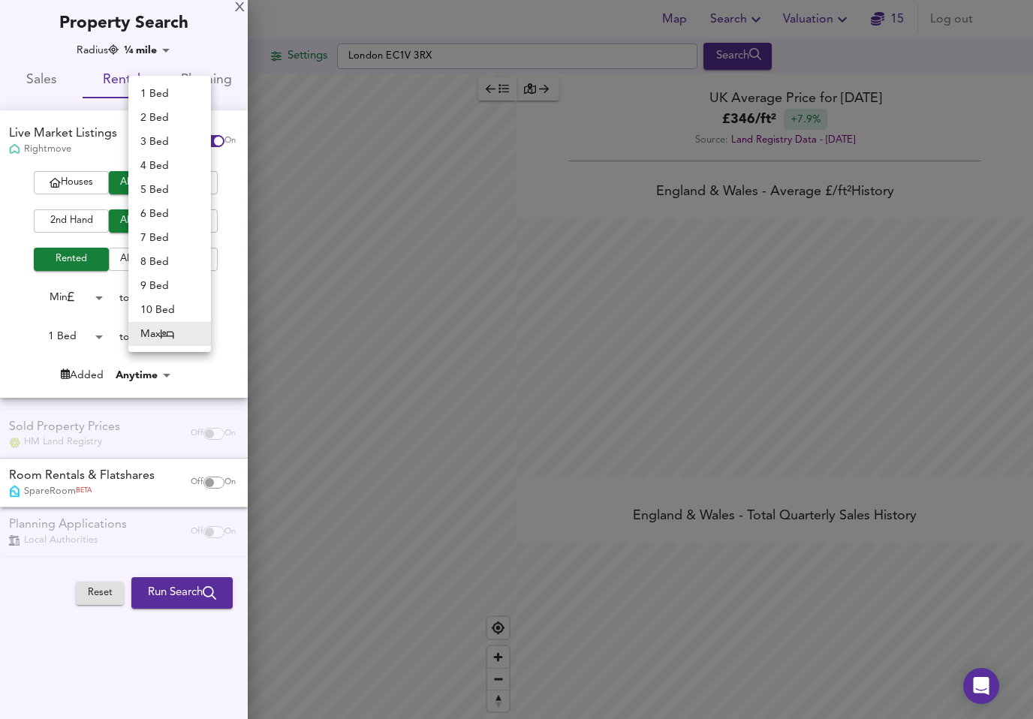
click at [173, 107] on li "2 Bed" at bounding box center [169, 118] width 83 height 24
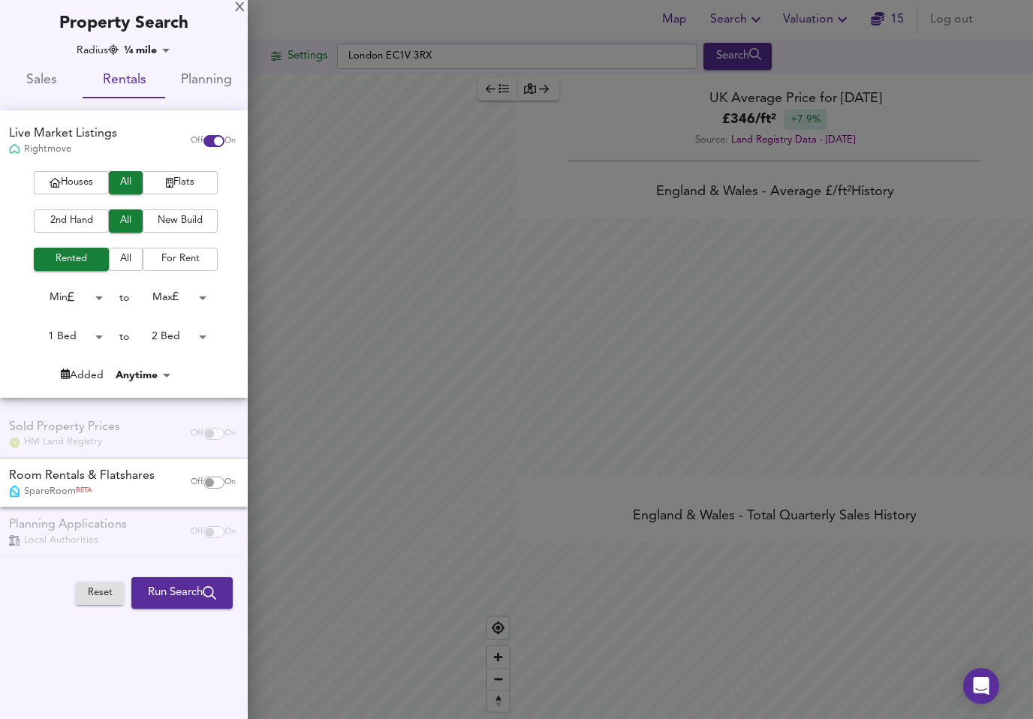
click at [209, 331] on body "Map Search Valuation 15 Log out Settings London EC1V 3RX Search Legend UK Avera…" at bounding box center [516, 359] width 1033 height 719
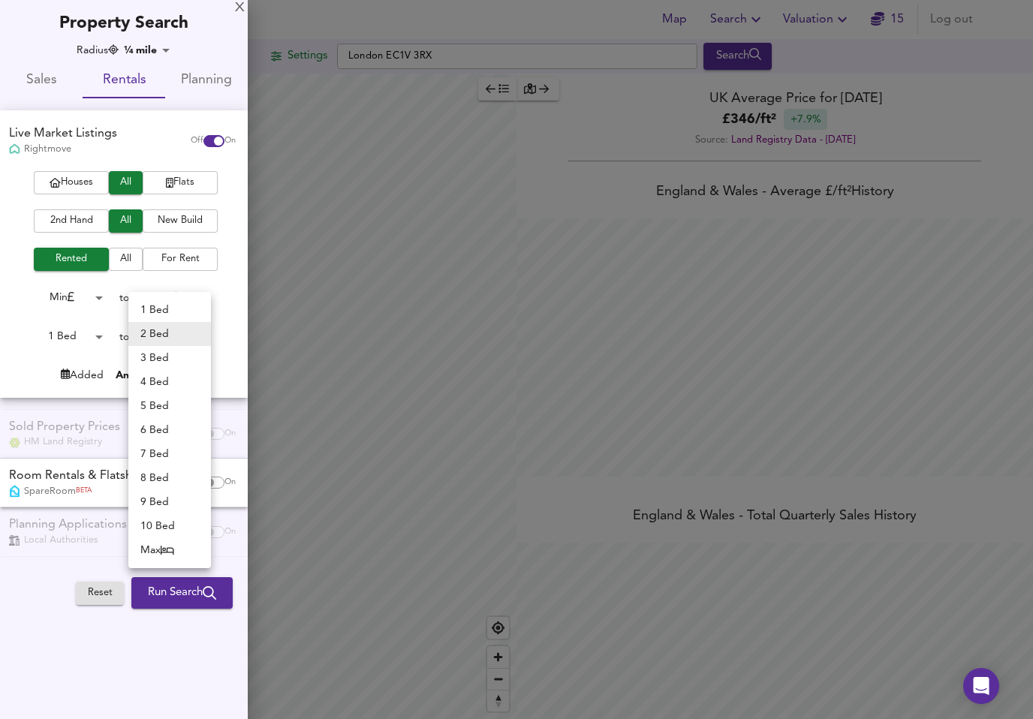
click at [172, 305] on li "1 Bed" at bounding box center [169, 310] width 83 height 24
type input "1"
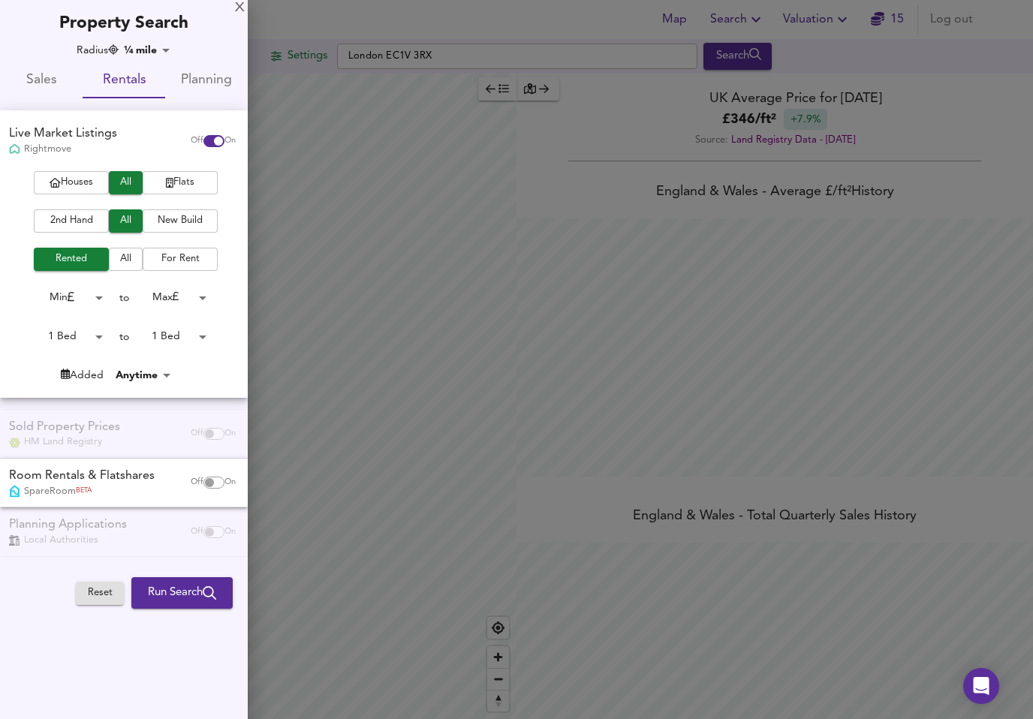
click at [185, 593] on span "Run Search" at bounding box center [182, 593] width 68 height 20
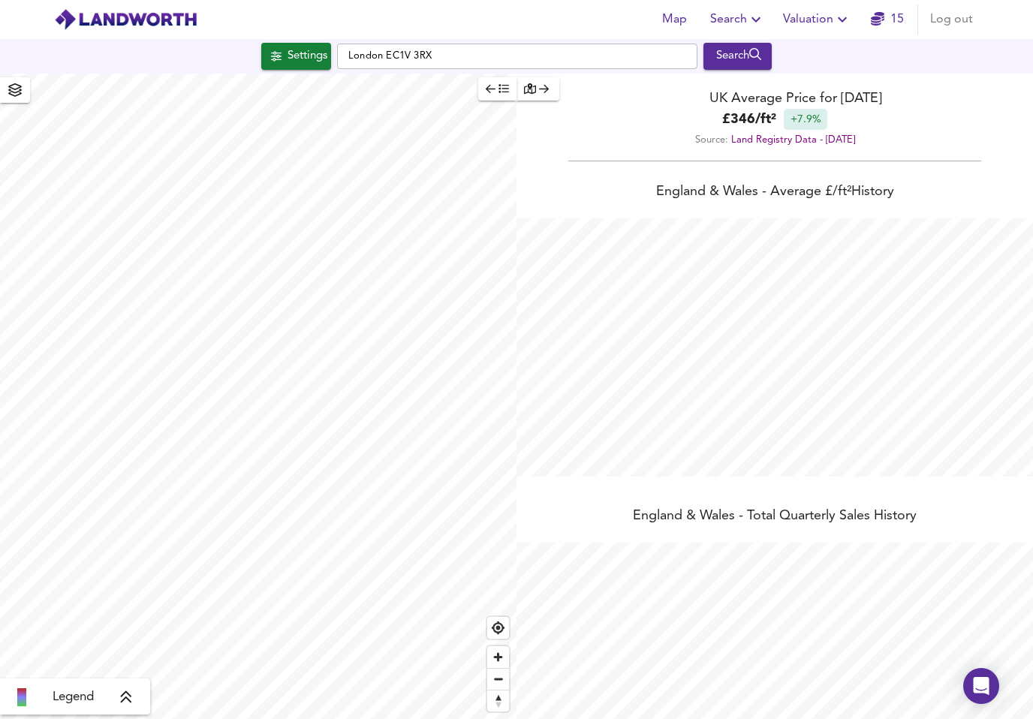
scroll to position [23, 0]
click at [310, 47] on div "Settings" at bounding box center [308, 57] width 40 height 20
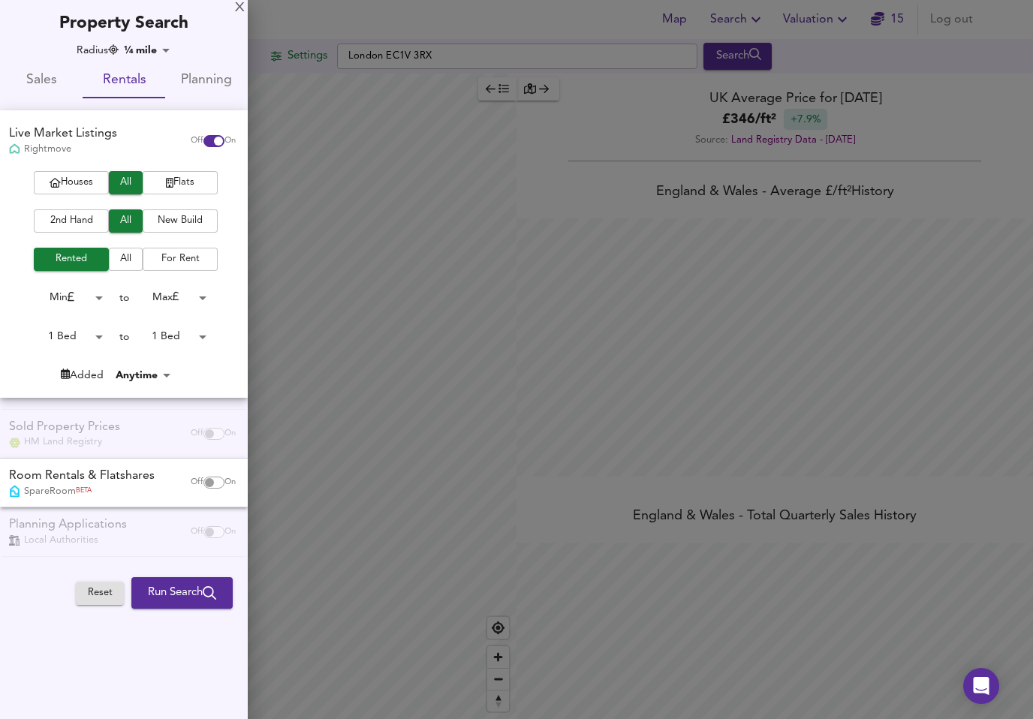
click at [168, 587] on span "Run Search" at bounding box center [182, 593] width 68 height 20
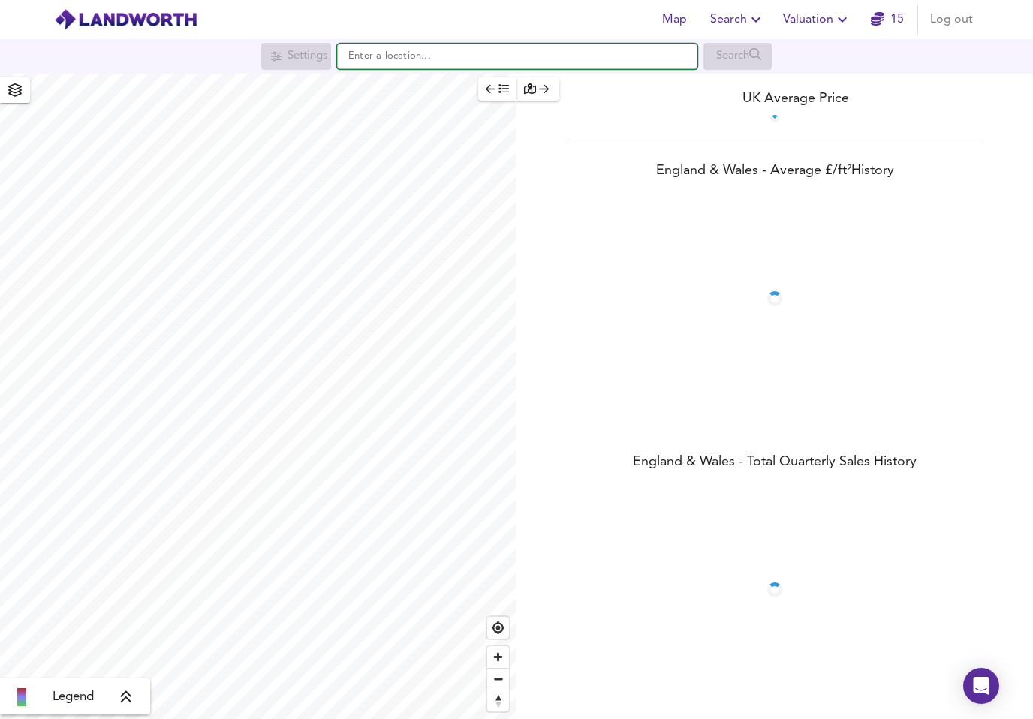
click at [436, 49] on input "text" at bounding box center [517, 57] width 360 height 26
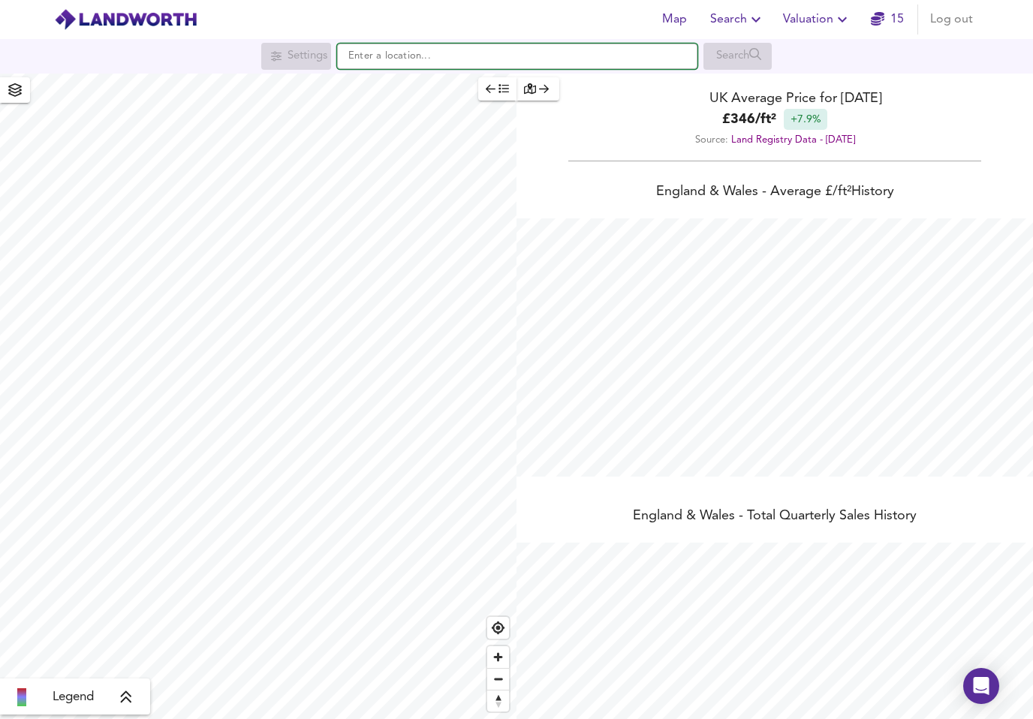
scroll to position [719, 1033]
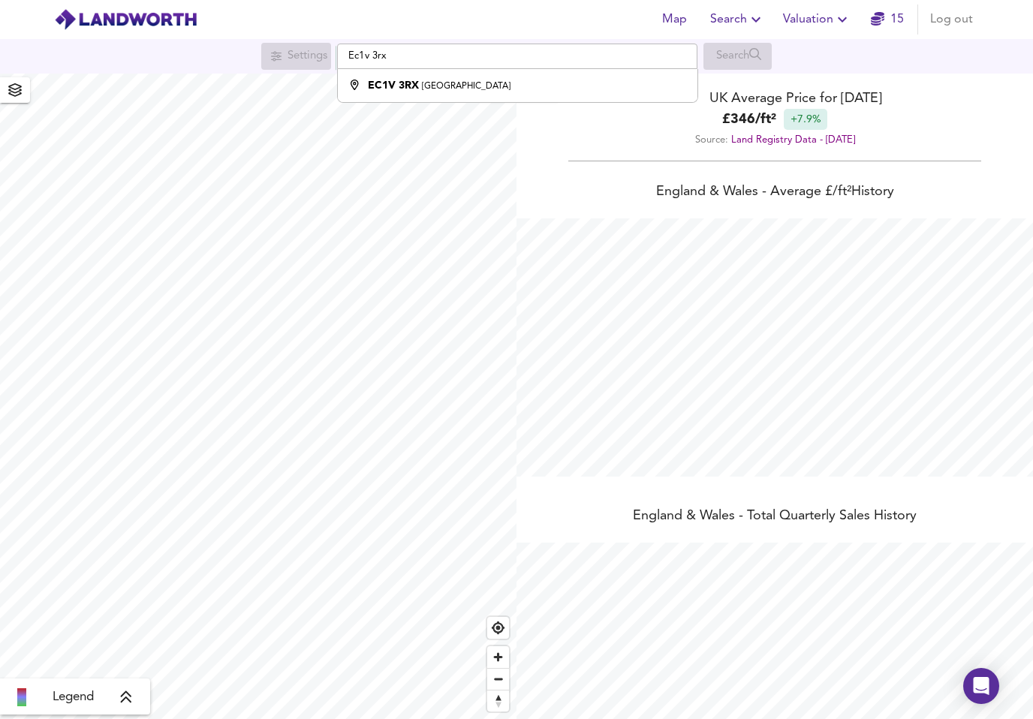
click at [434, 83] on small "[GEOGRAPHIC_DATA]" at bounding box center [466, 86] width 89 height 9
type input "London EC1V 3RX"
checkbox input "false"
checkbox input "true"
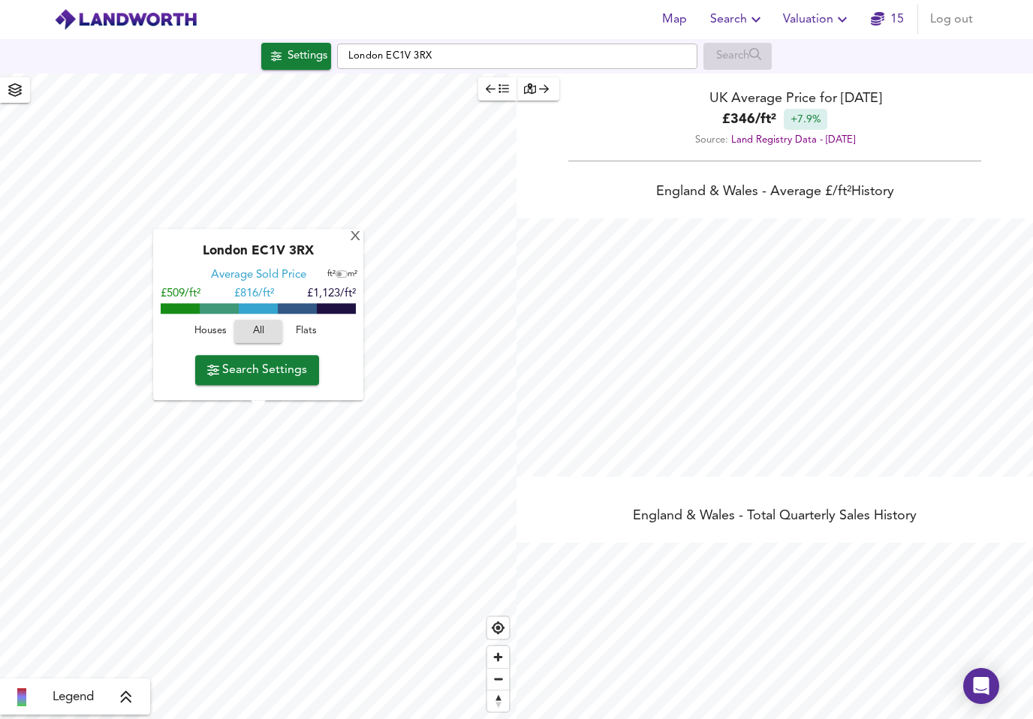
click at [312, 334] on span "Flats" at bounding box center [306, 332] width 41 height 17
click at [276, 372] on span "Search Settings" at bounding box center [257, 370] width 100 height 21
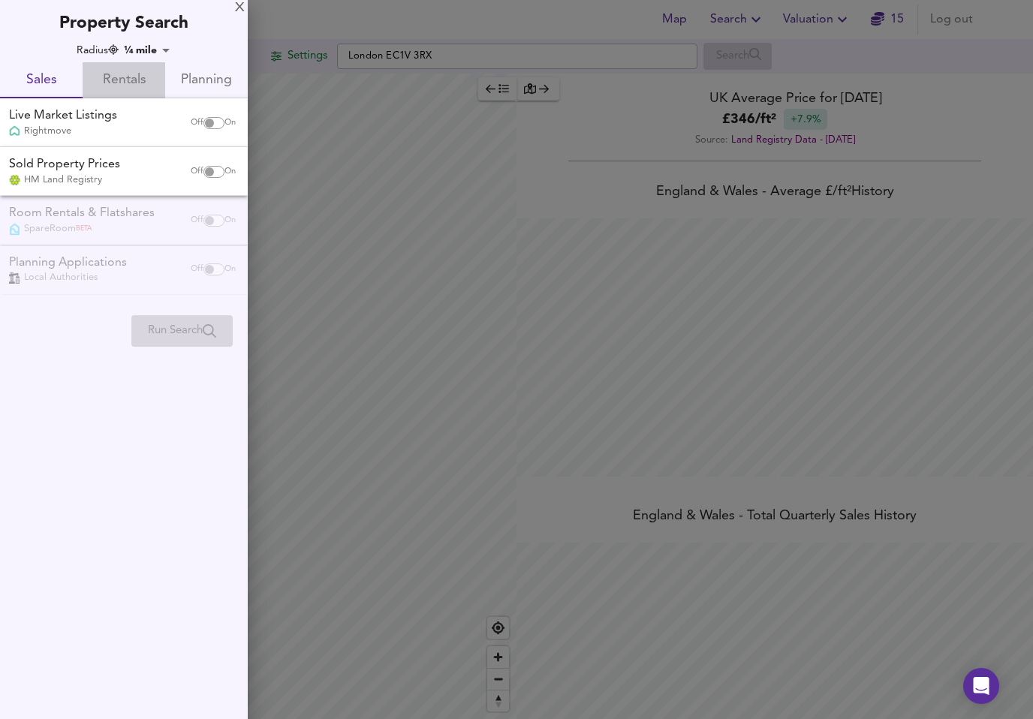
click at [127, 76] on span "Rentals" at bounding box center [124, 80] width 65 height 23
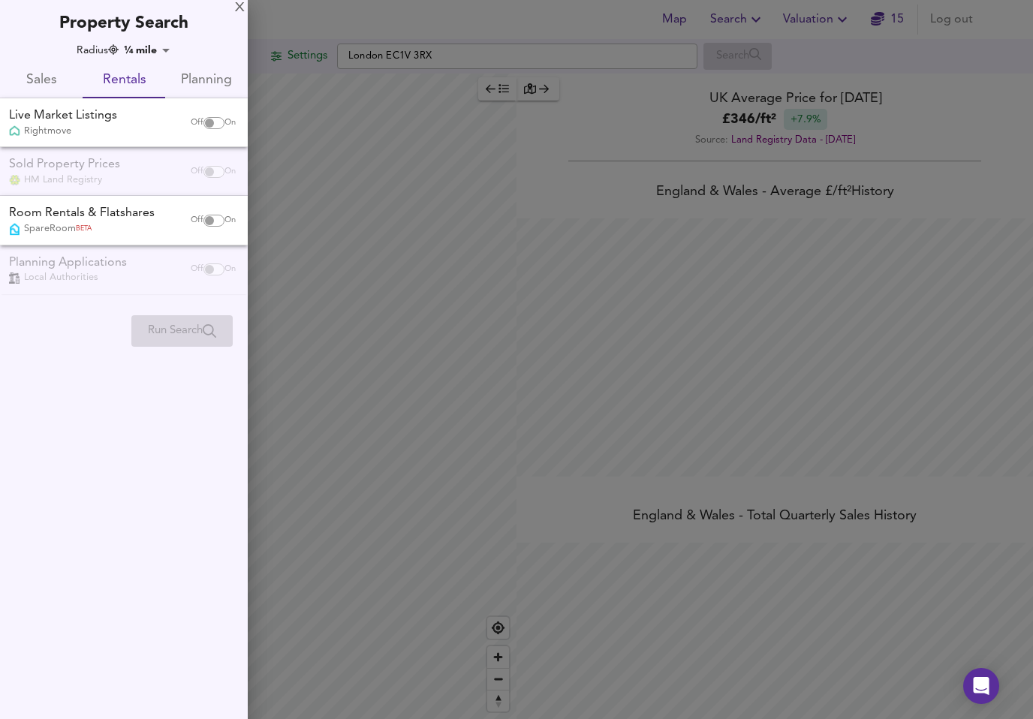
click at [206, 126] on input "checkbox" at bounding box center [209, 123] width 36 height 12
checkbox input "true"
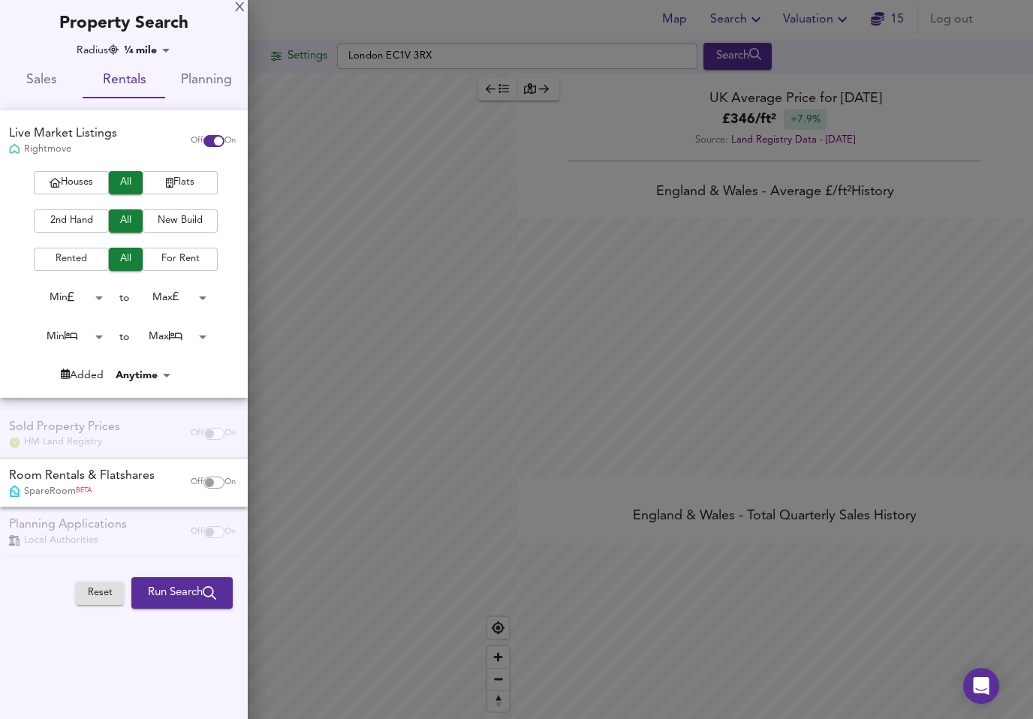
click at [74, 263] on span "Rented" at bounding box center [71, 259] width 60 height 17
click at [77, 222] on span "2nd Hand" at bounding box center [71, 220] width 60 height 17
click at [104, 332] on body "Map Search Valuation 15 Log out Settings [GEOGRAPHIC_DATA] EC1V 3RX Search Lege…" at bounding box center [516, 359] width 1033 height 719
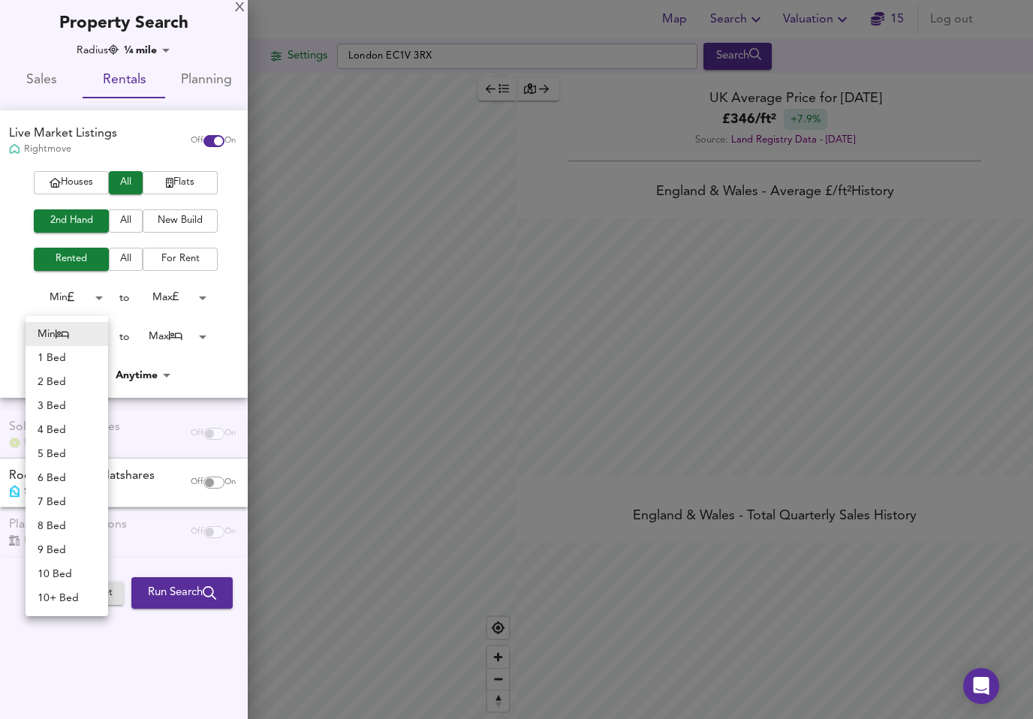
click at [64, 357] on li "1 Bed" at bounding box center [67, 358] width 83 height 24
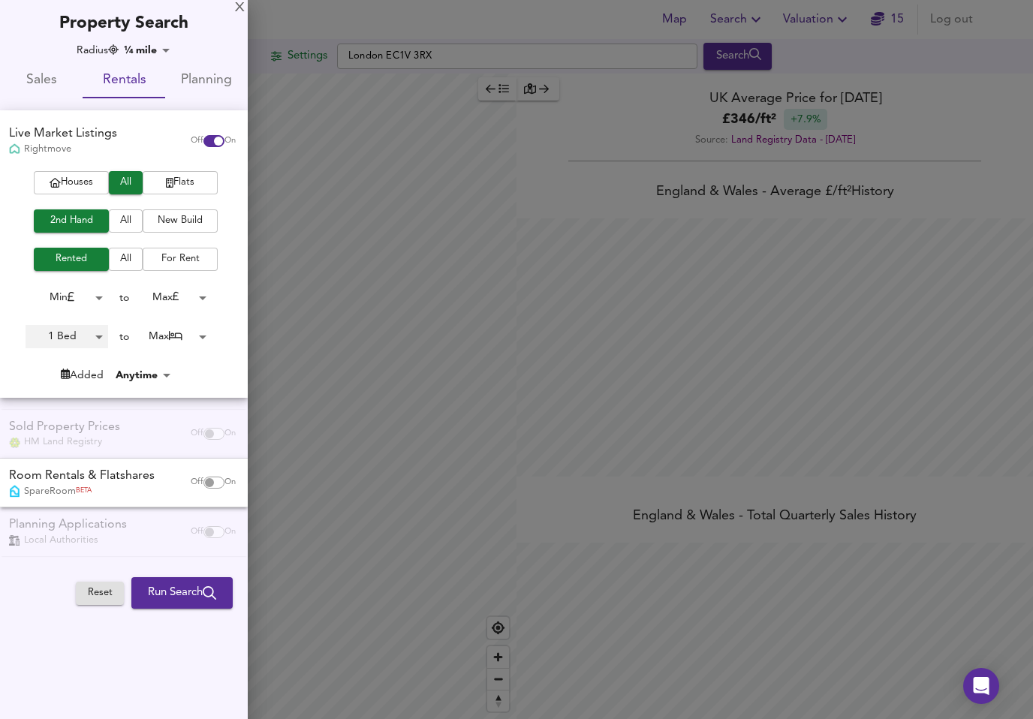
type input "1"
click at [210, 333] on body "Map Search Valuation 15 Log out Settings [GEOGRAPHIC_DATA] EC1V 3RX Search Lege…" at bounding box center [516, 359] width 1033 height 719
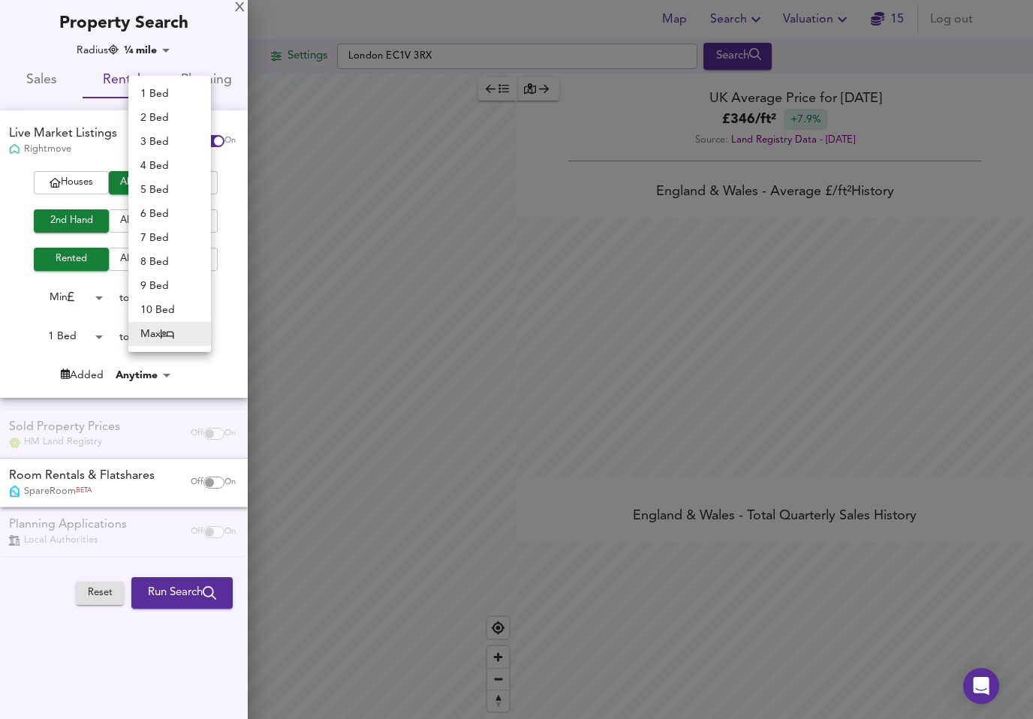
click at [176, 92] on li "1 Bed" at bounding box center [169, 94] width 83 height 24
type input "1"
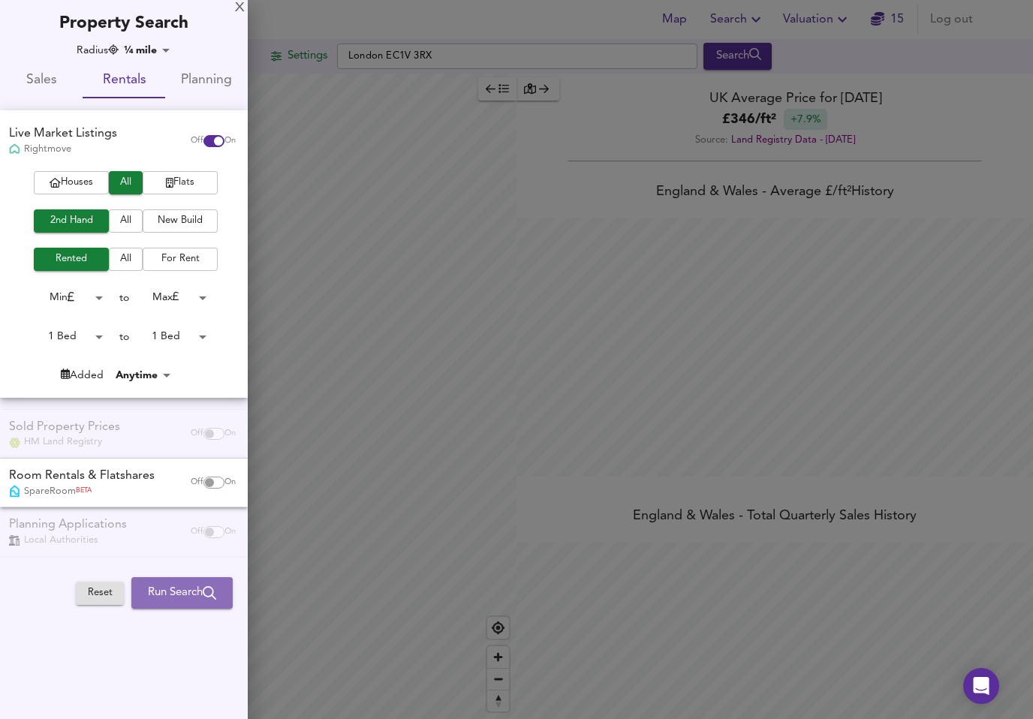
click at [180, 583] on span "Run Search" at bounding box center [182, 593] width 68 height 20
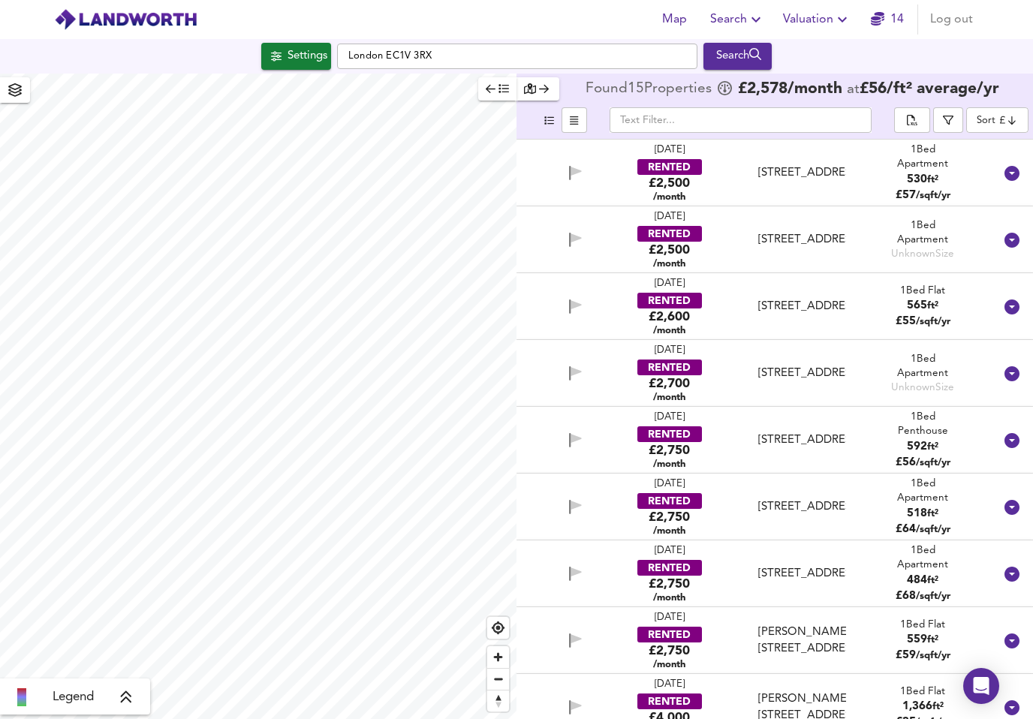
scroll to position [399, 0]
click at [808, 628] on div "[PERSON_NAME][STREET_ADDRESS]" at bounding box center [802, 641] width 88 height 32
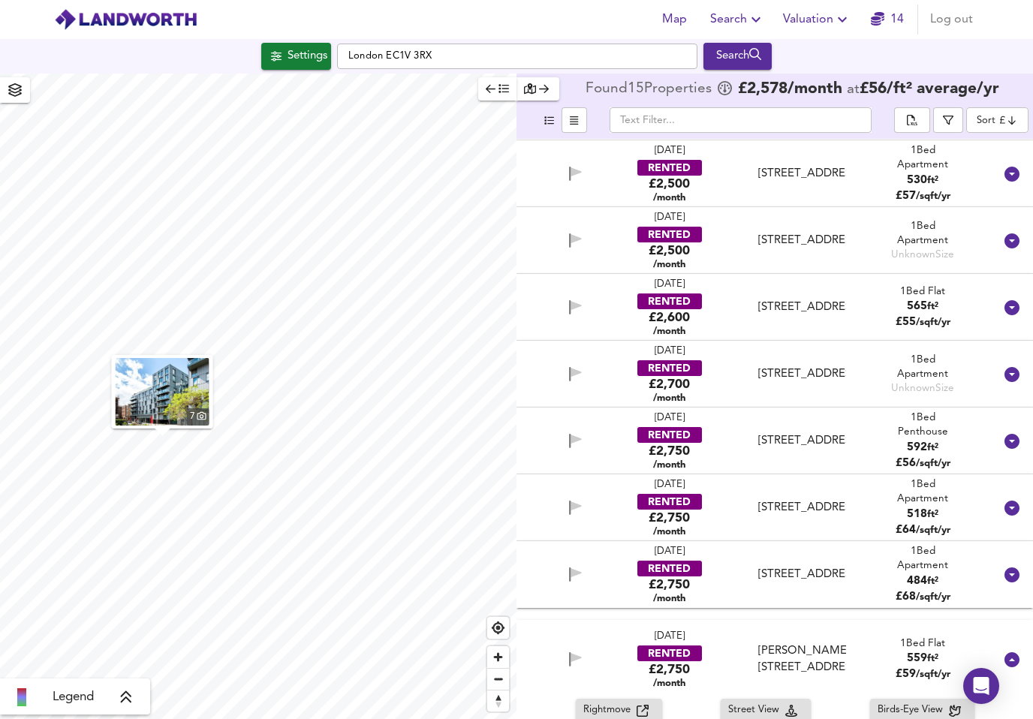
click at [1025, 642] on div at bounding box center [1012, 660] width 36 height 36
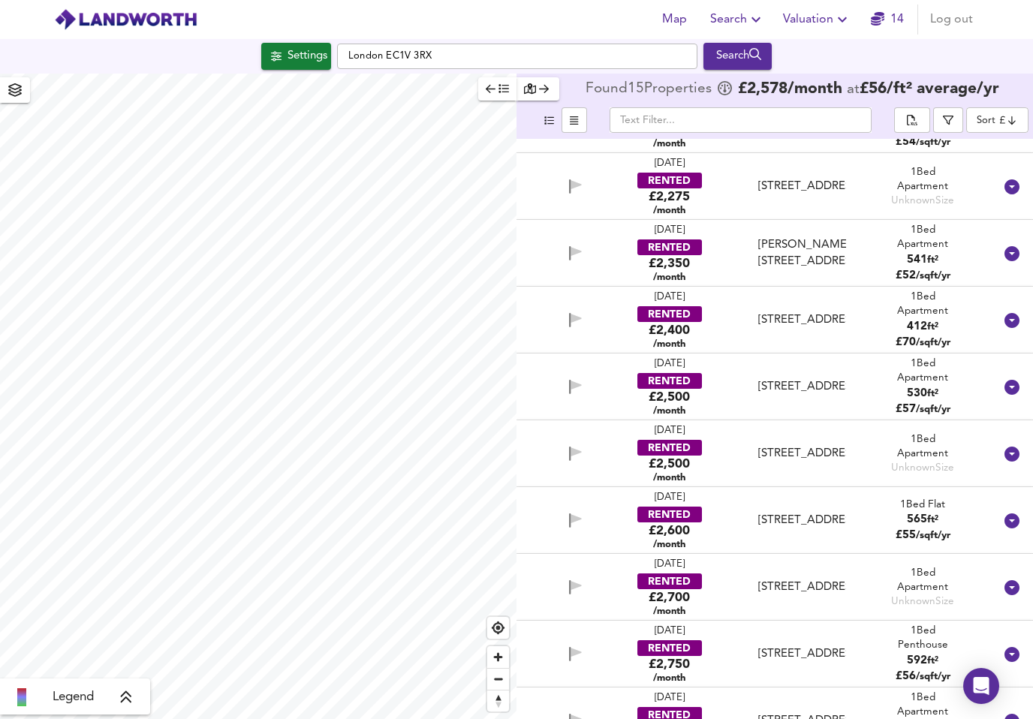
scroll to position [183, 0]
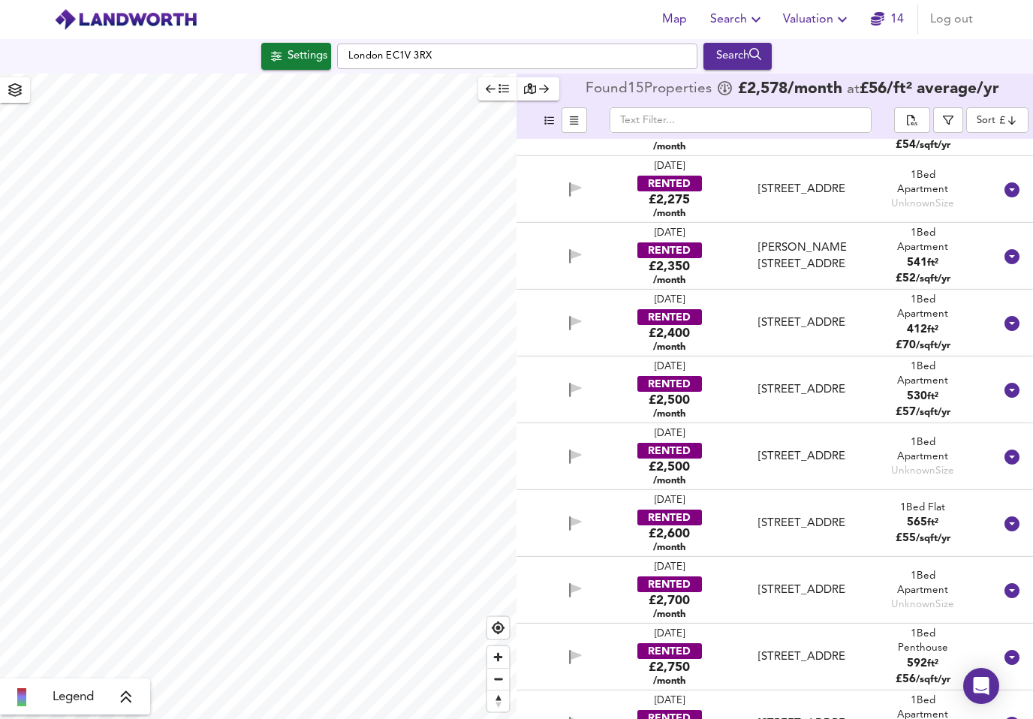
click at [799, 516] on div "[STREET_ADDRESS]" at bounding box center [802, 524] width 88 height 16
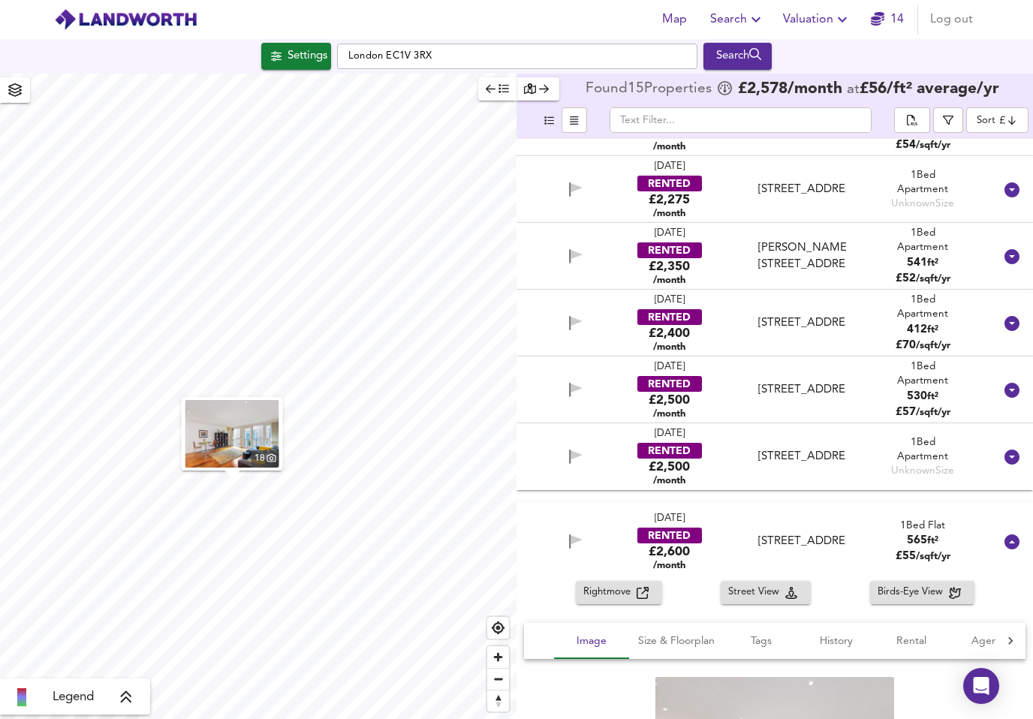
click at [1024, 439] on div at bounding box center [1012, 457] width 36 height 36
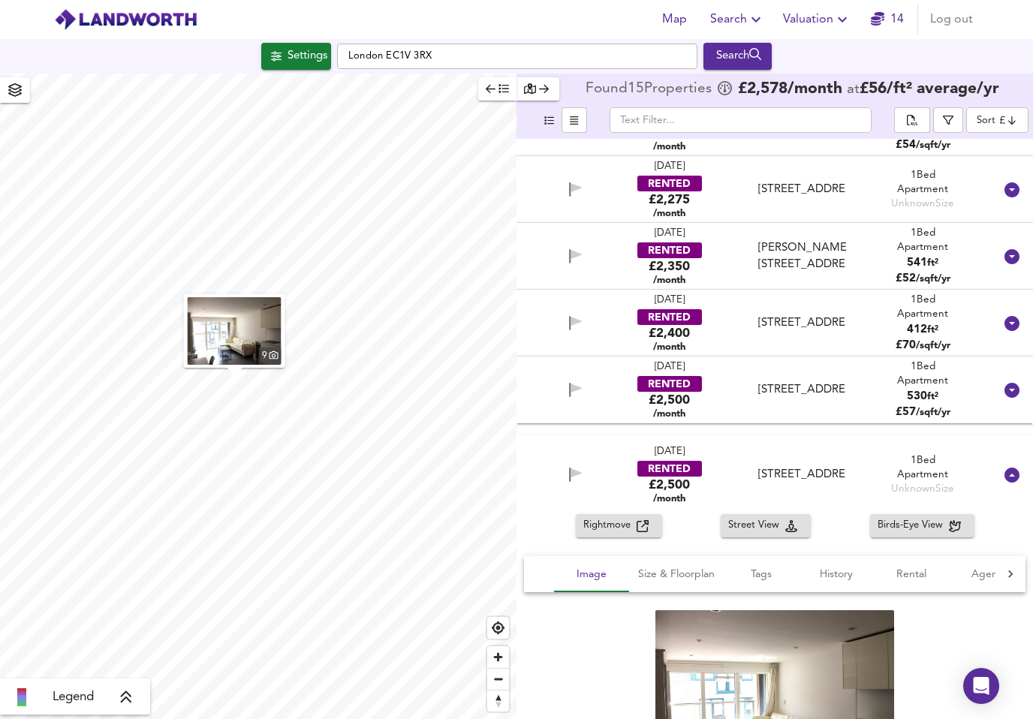
click at [1024, 457] on div at bounding box center [1012, 475] width 36 height 36
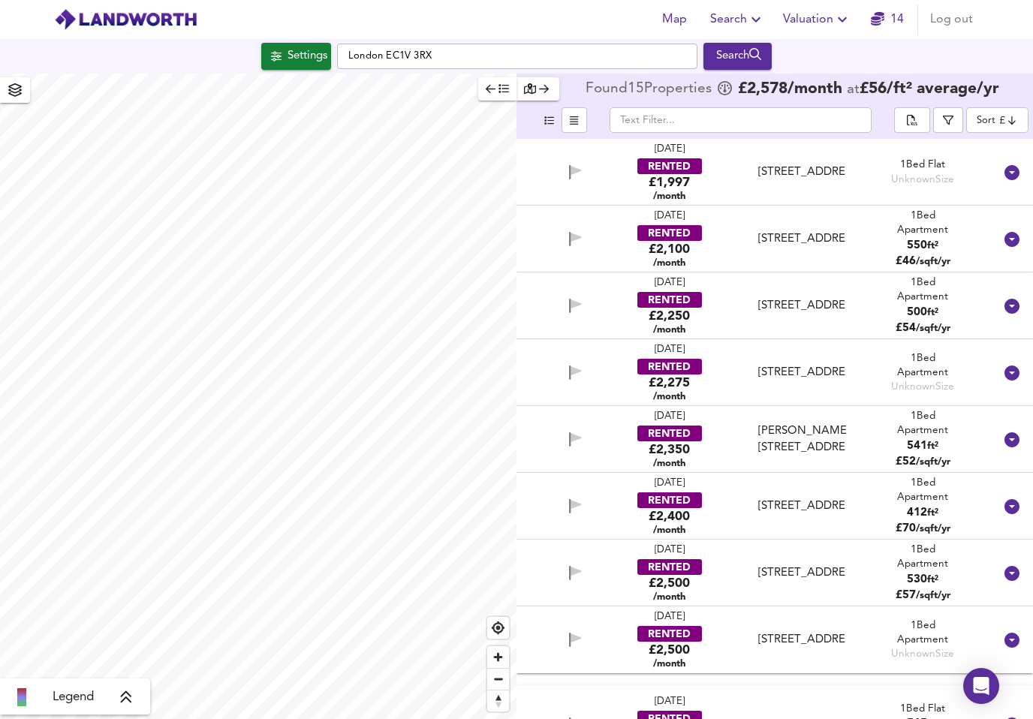
scroll to position [0, 0]
click at [796, 424] on div "[PERSON_NAME][STREET_ADDRESS]" at bounding box center [802, 439] width 88 height 32
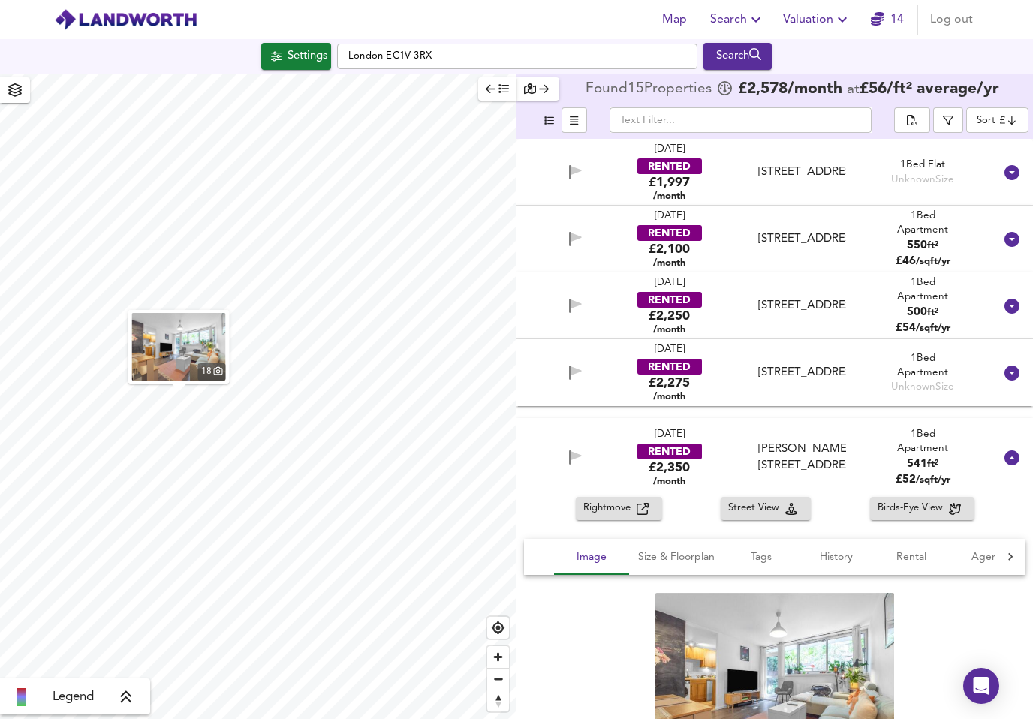
click at [979, 592] on div "18" at bounding box center [774, 679] width 501 height 209
click at [802, 667] on img at bounding box center [774, 679] width 239 height 173
